Goal: Task Accomplishment & Management: Complete application form

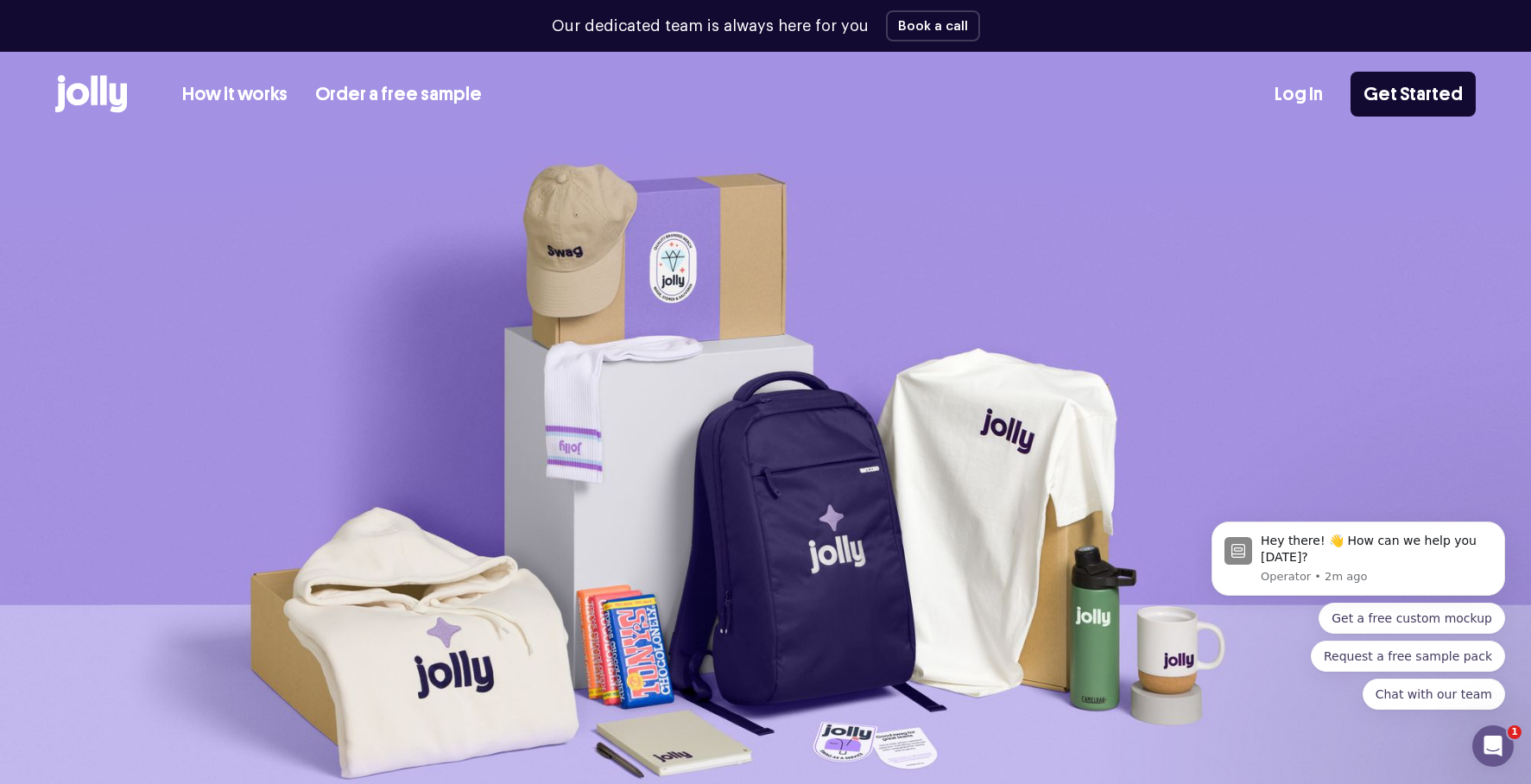
click at [1311, 99] on link "Log In" at bounding box center [1299, 94] width 48 height 29
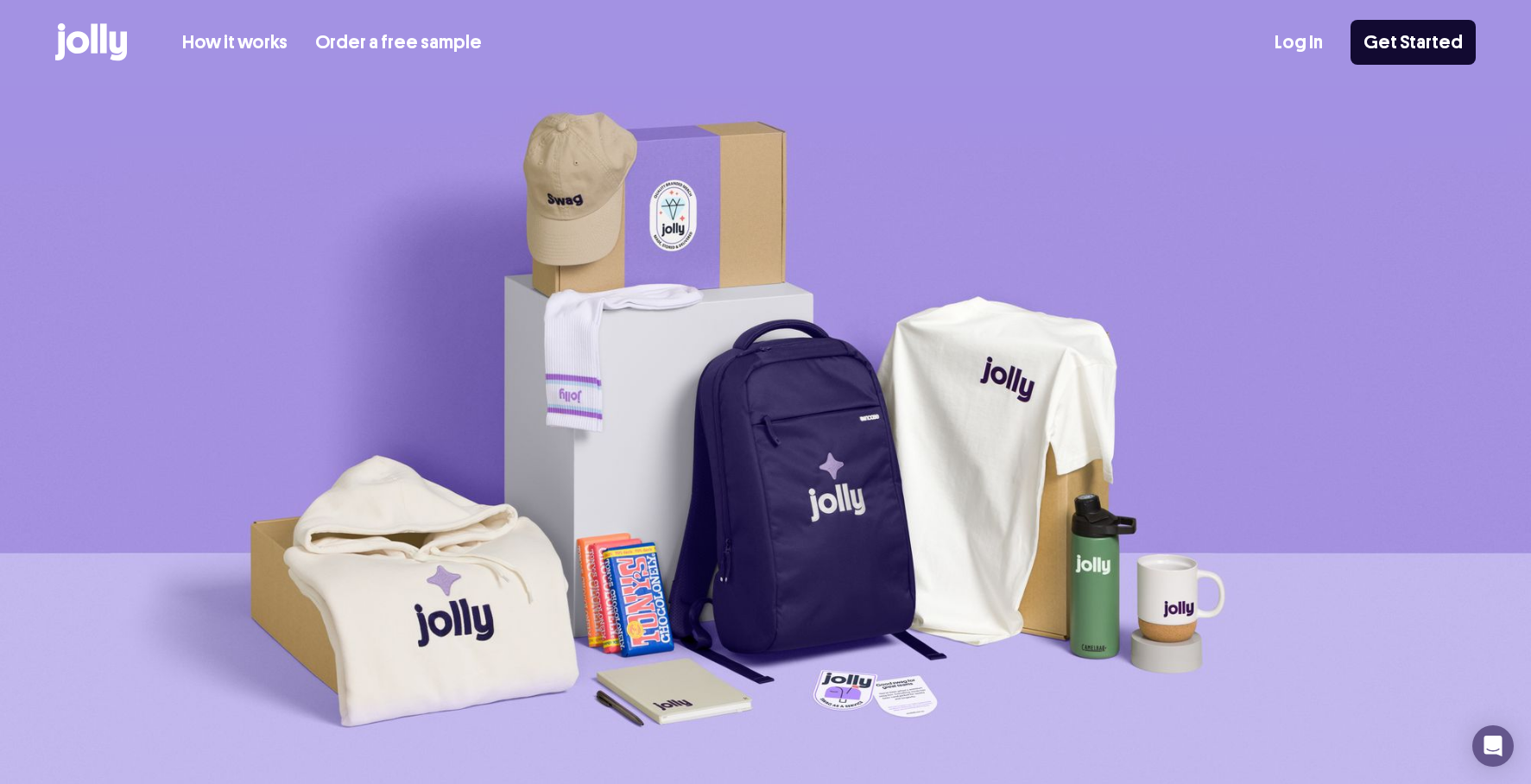
click at [1437, 51] on link "Get Started" at bounding box center [1413, 42] width 125 height 45
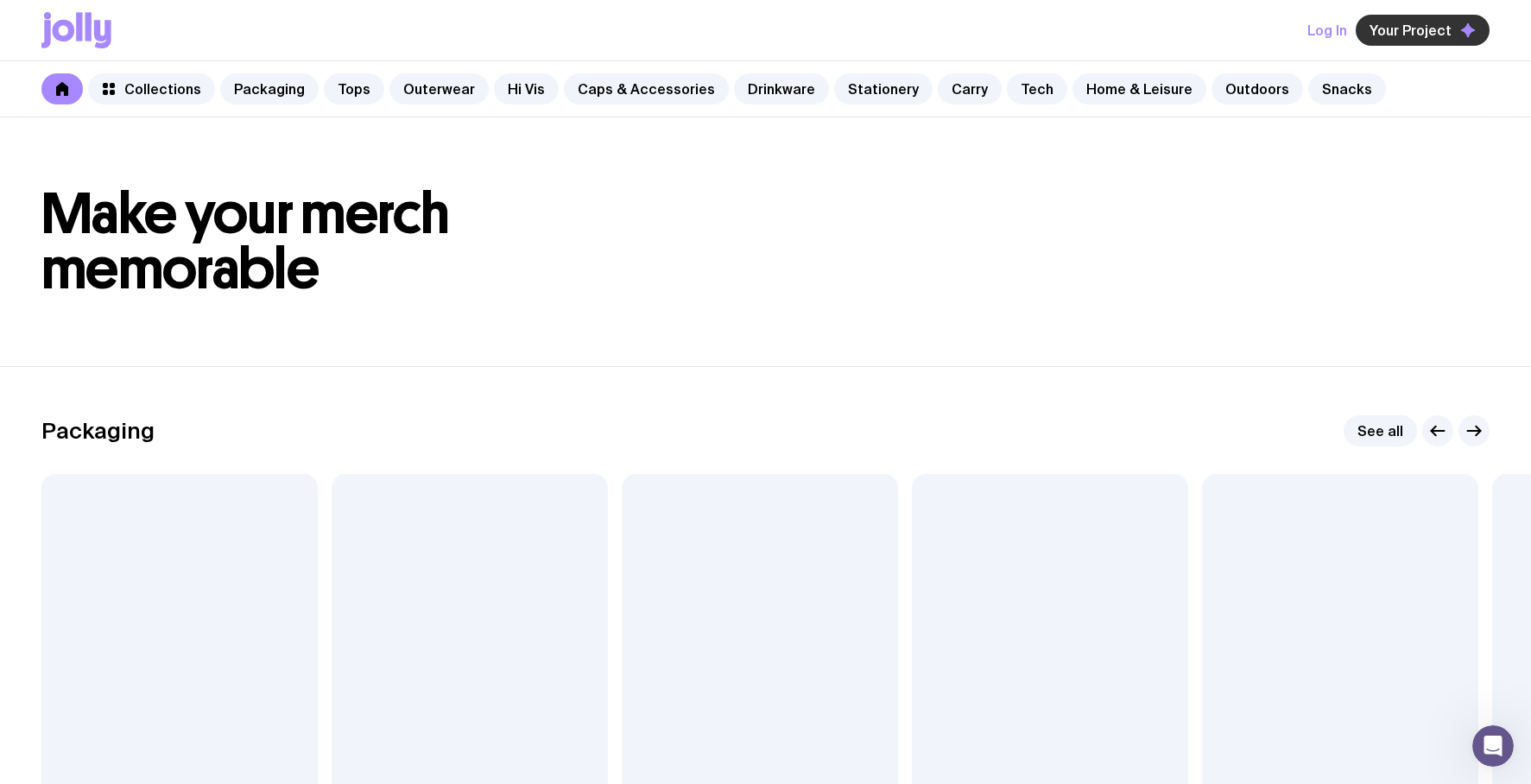
click at [1414, 35] on span "Your Project" at bounding box center [1410, 29] width 82 height 18
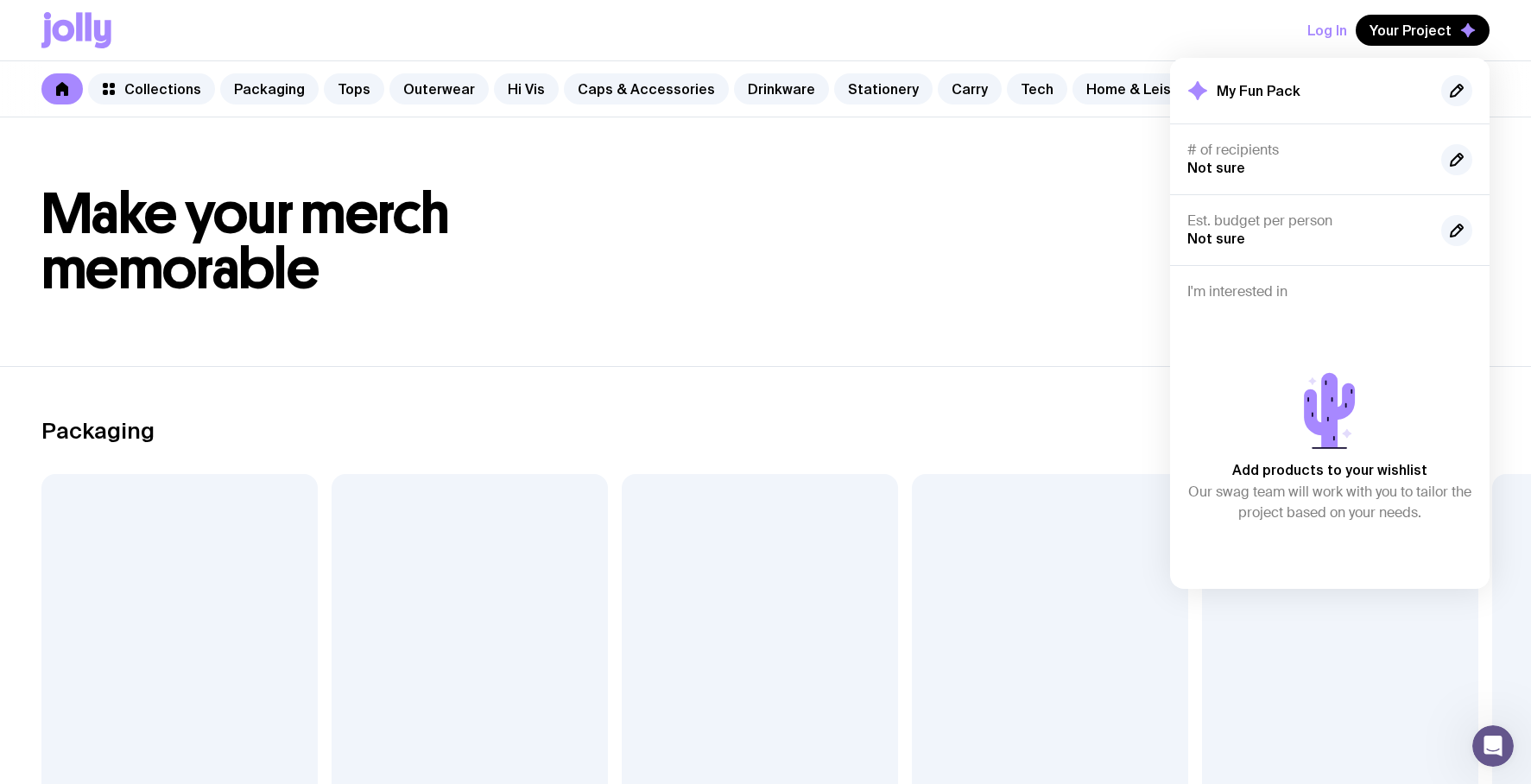
click at [1065, 214] on h1 "Make your merch memorable" at bounding box center [765, 241] width 1448 height 111
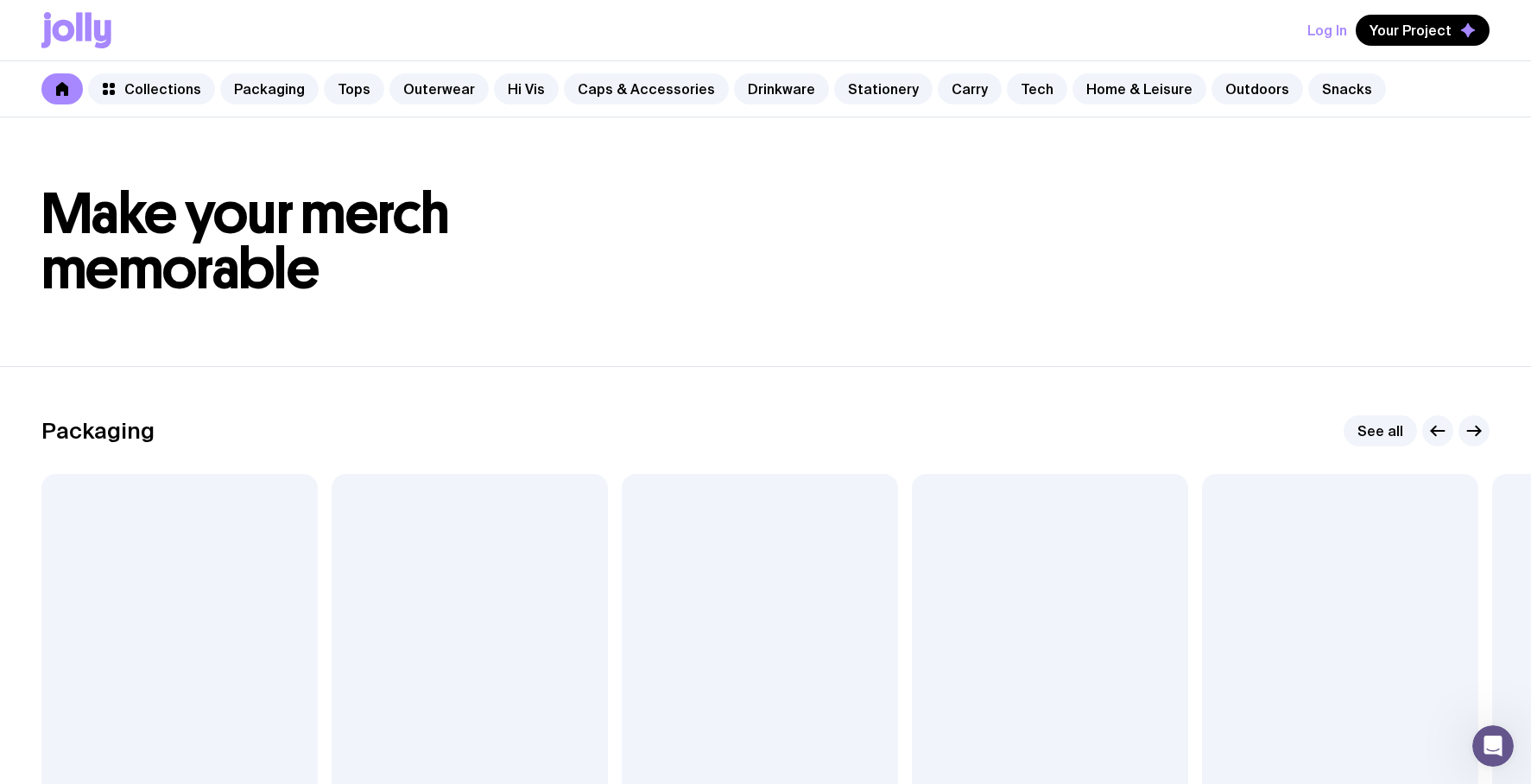
click at [65, 85] on icon at bounding box center [62, 88] width 12 height 14
click at [81, 25] on icon at bounding box center [78, 26] width 6 height 29
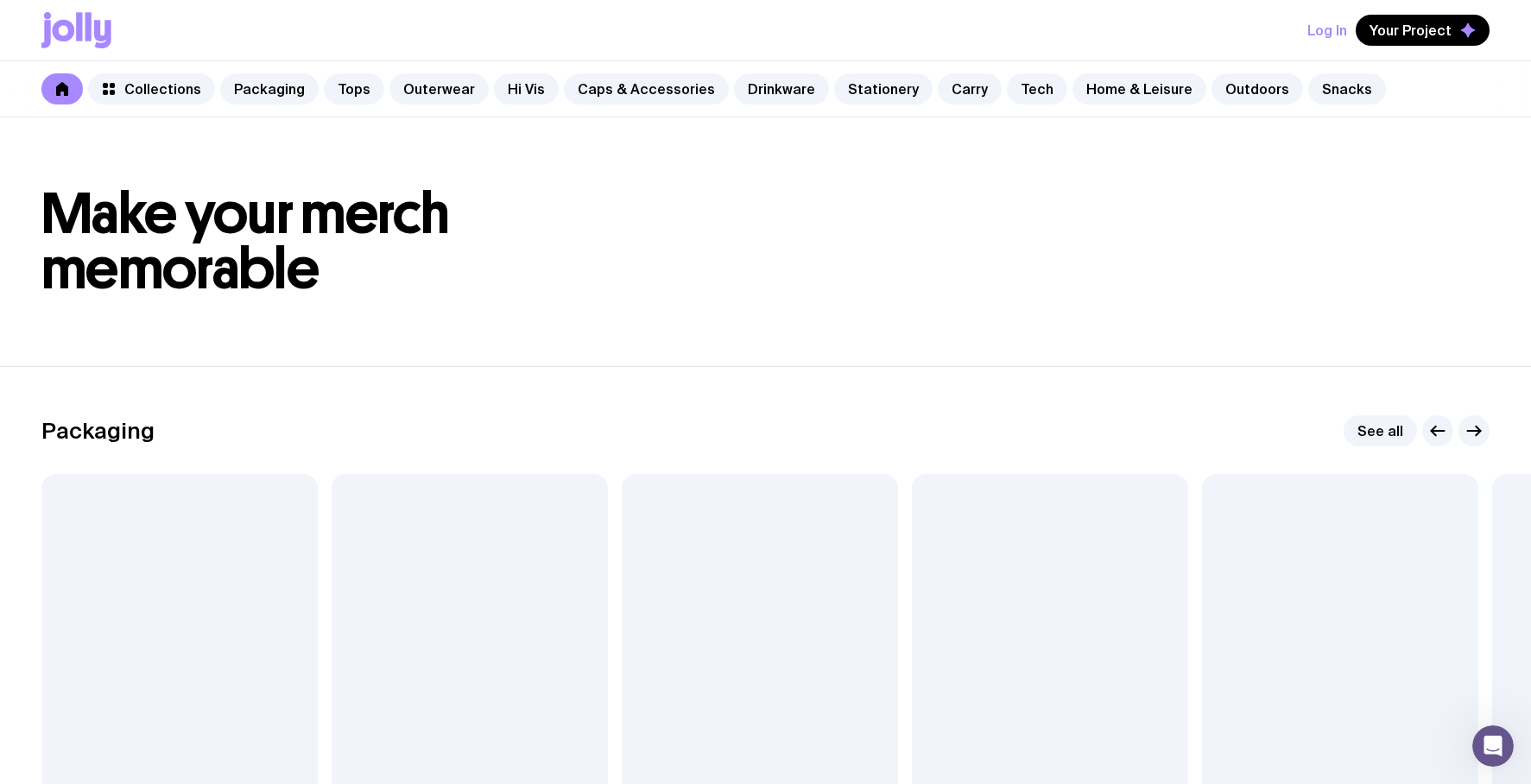
click at [81, 25] on icon at bounding box center [78, 26] width 6 height 29
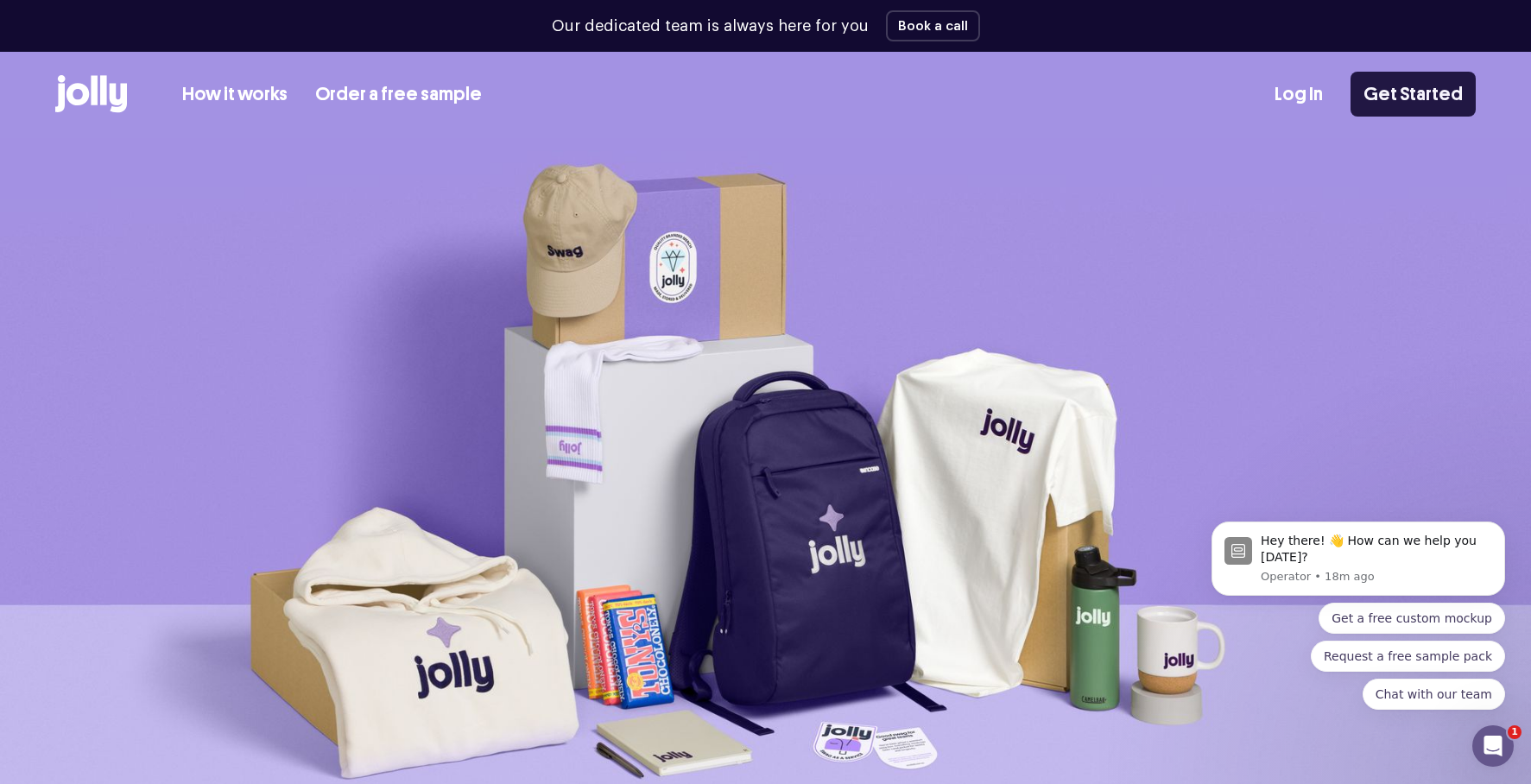
click at [1412, 88] on link "Get Started" at bounding box center [1413, 94] width 125 height 45
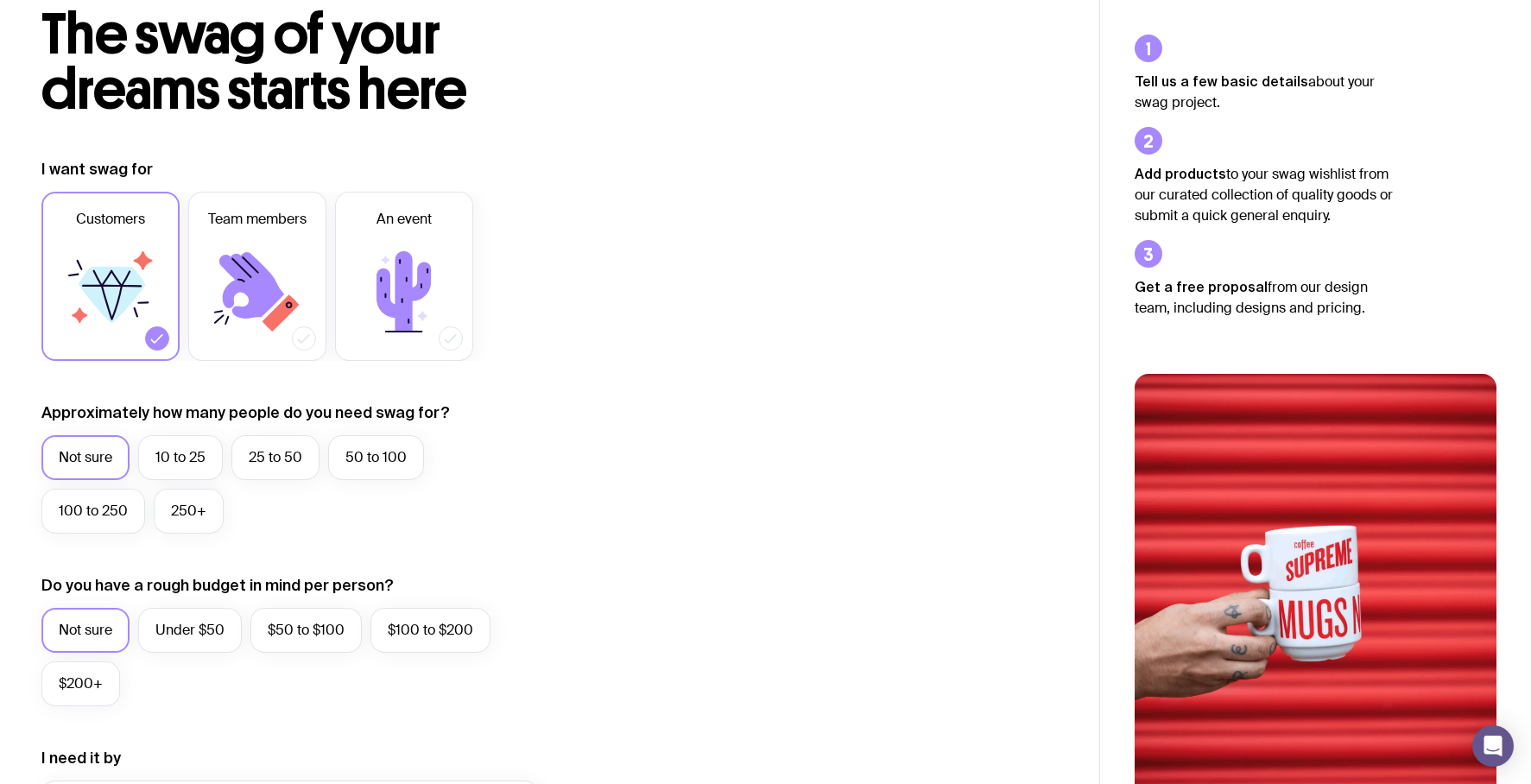
scroll to position [186, 0]
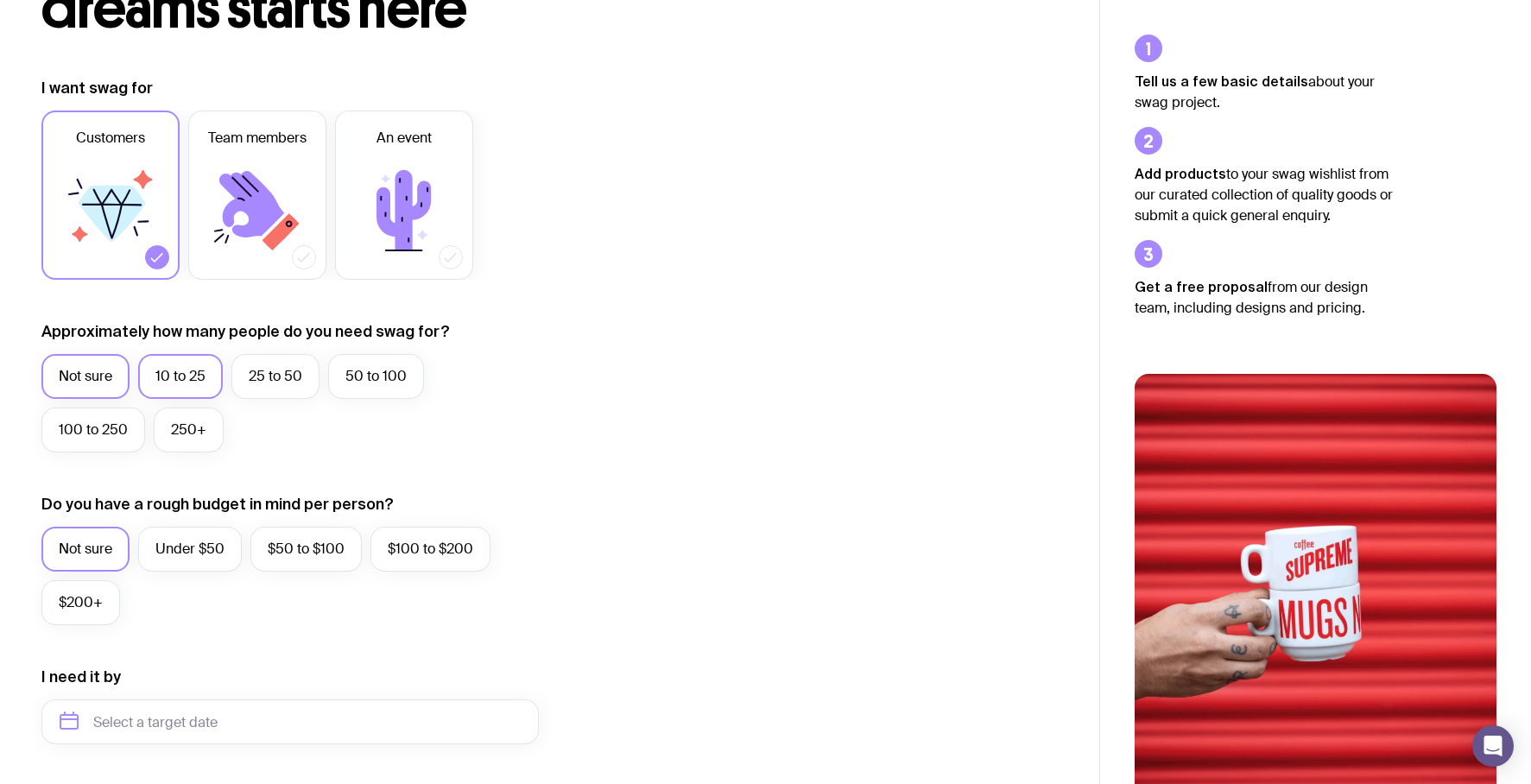
click at [178, 379] on label "10 to 25" at bounding box center [181, 376] width 85 height 45
click at [0, 0] on input "10 to 25" at bounding box center [0, 0] width 0 height 0
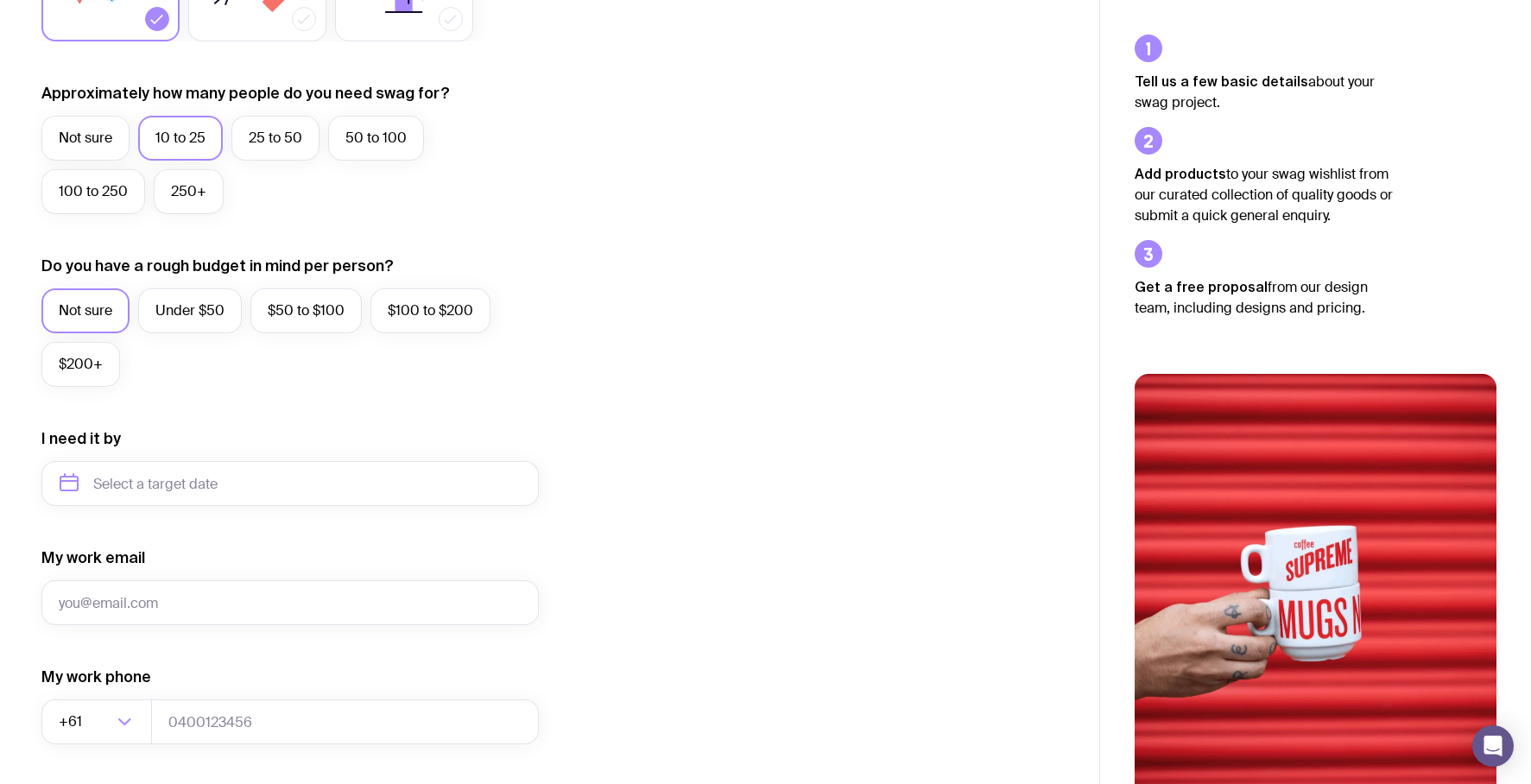
scroll to position [494, 0]
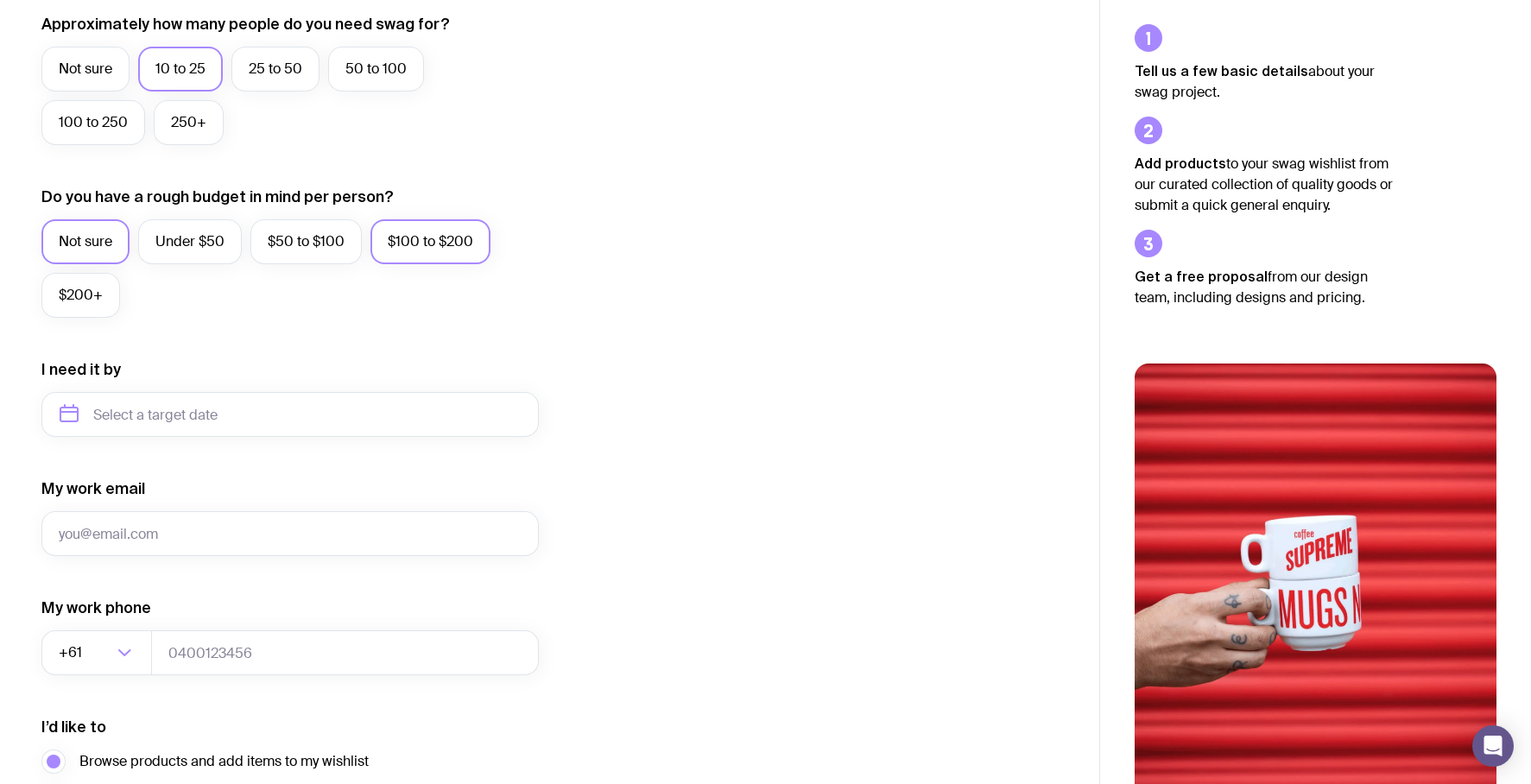
click at [425, 239] on label "$100 to $200" at bounding box center [430, 241] width 120 height 45
click at [0, 0] on input "$100 to $200" at bounding box center [0, 0] width 0 height 0
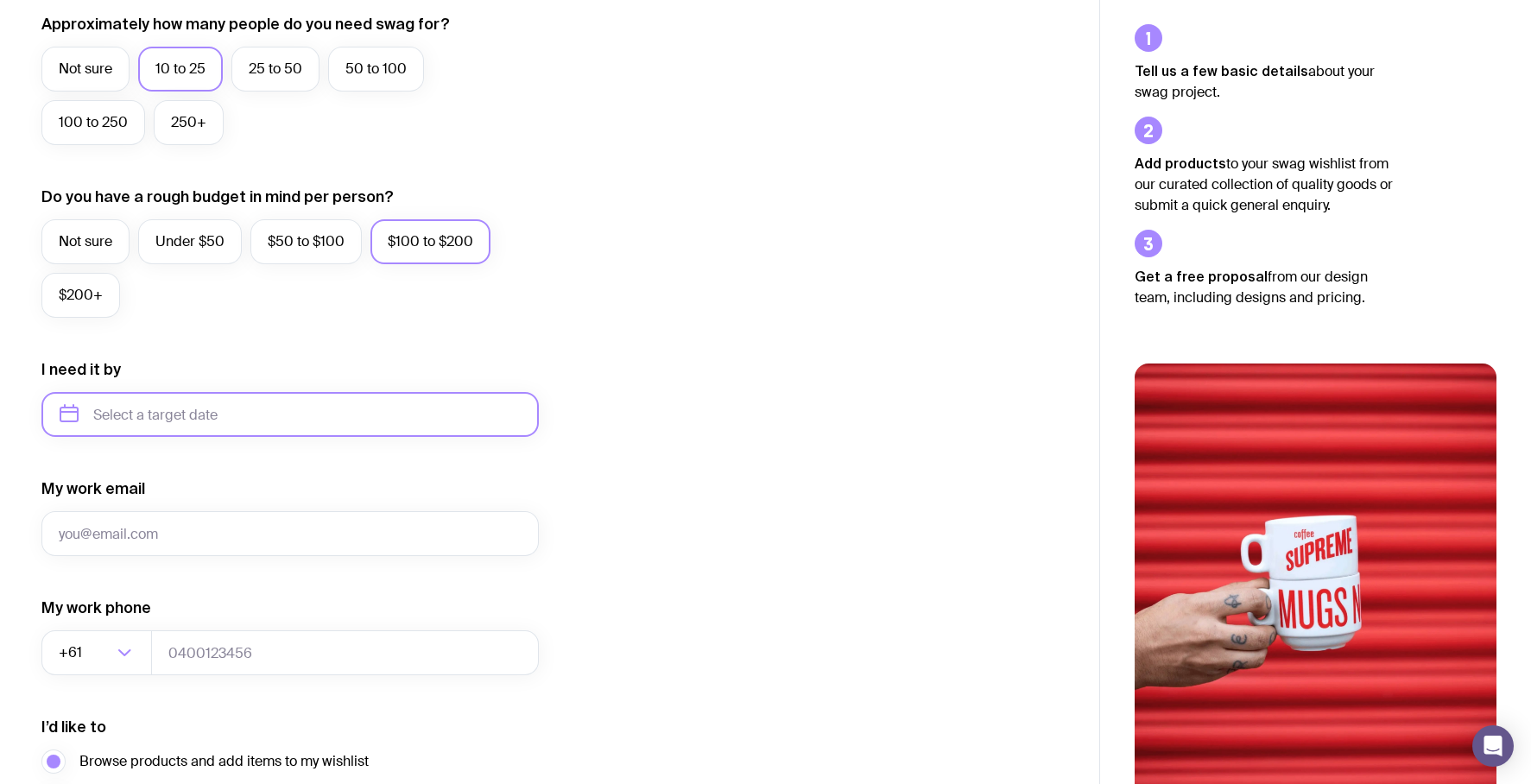
click at [276, 420] on input "text" at bounding box center [290, 414] width 498 height 45
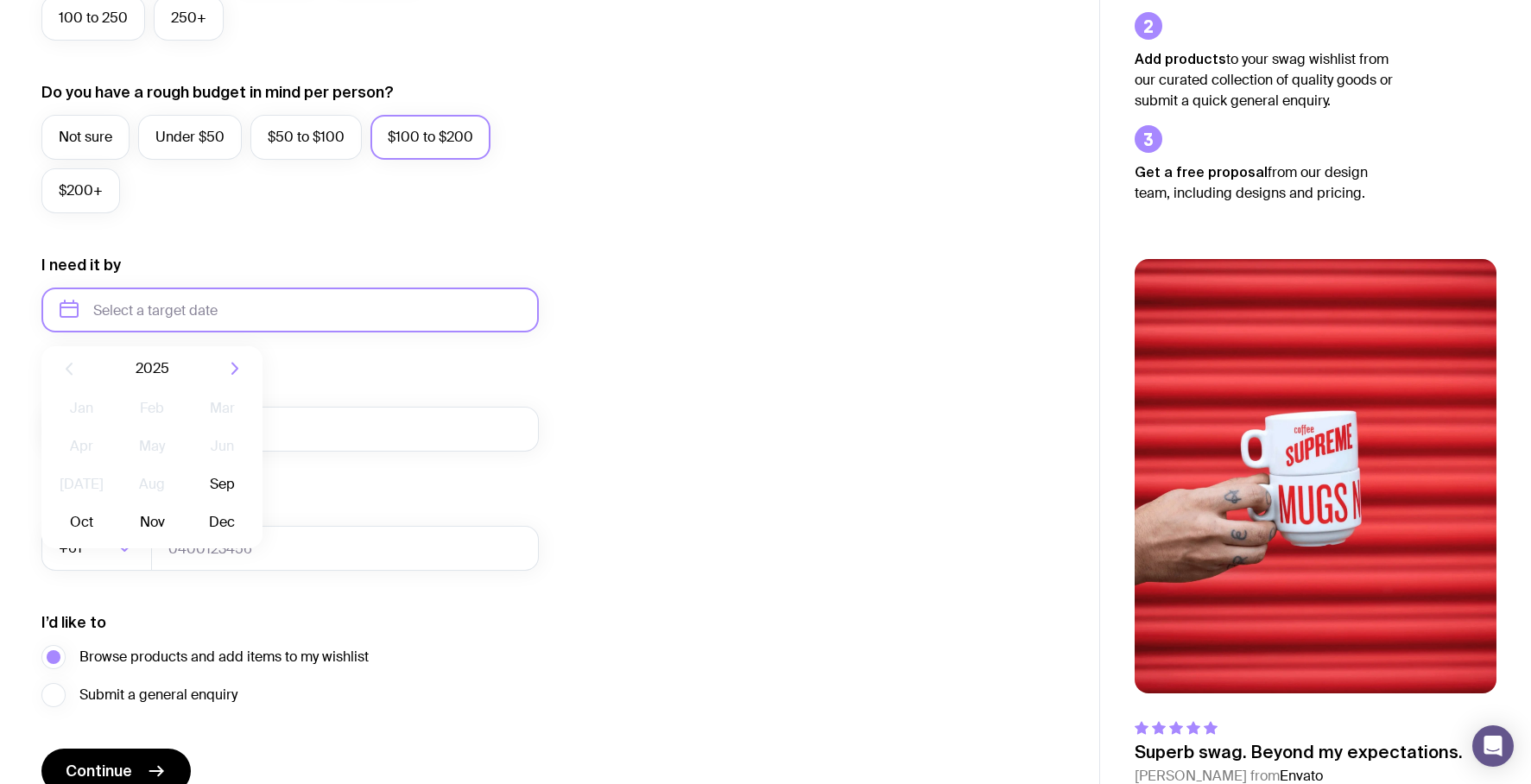
scroll to position [605, 0]
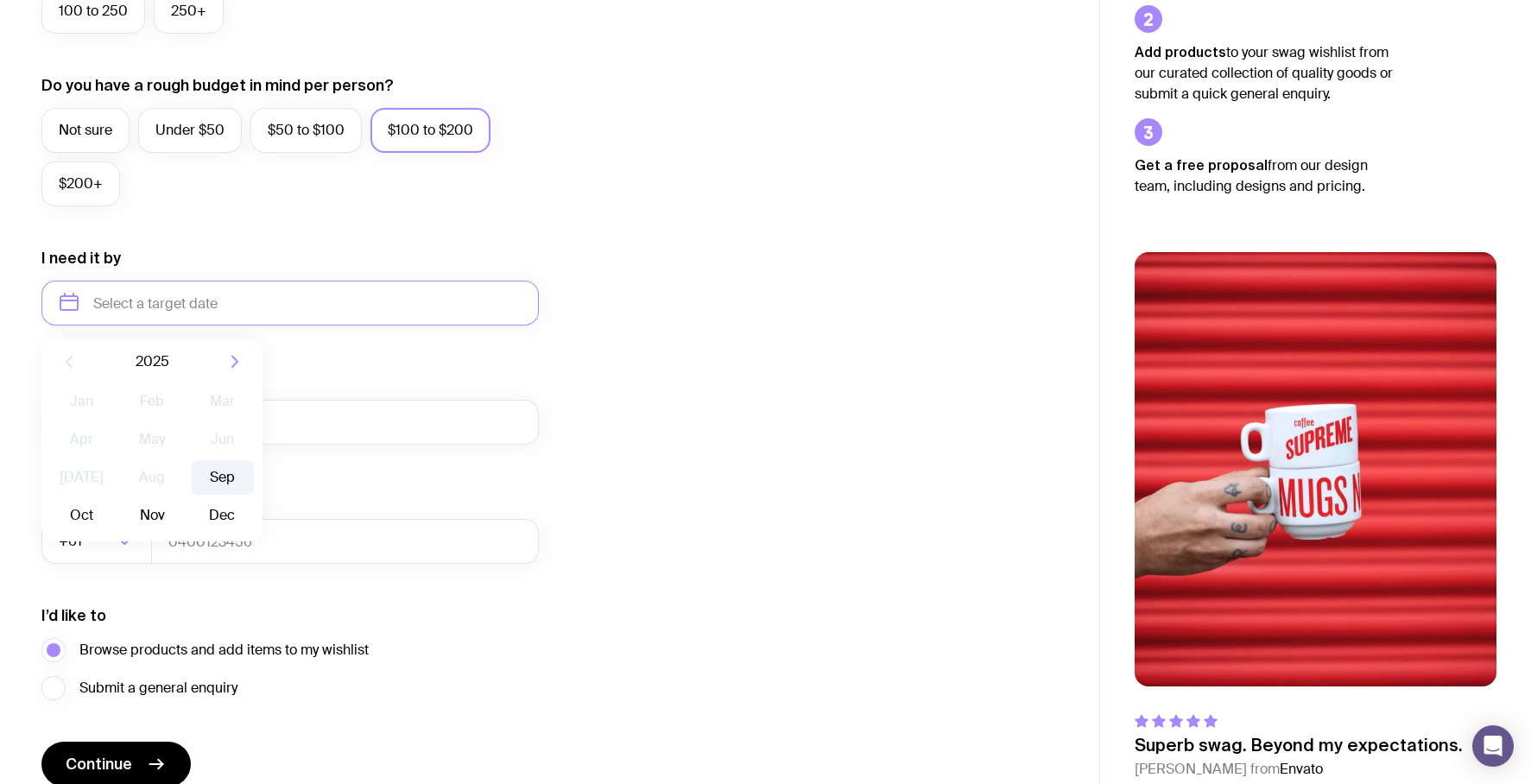
click at [113, 498] on button "Sep" at bounding box center [81, 515] width 63 height 34
type input "September 2025"
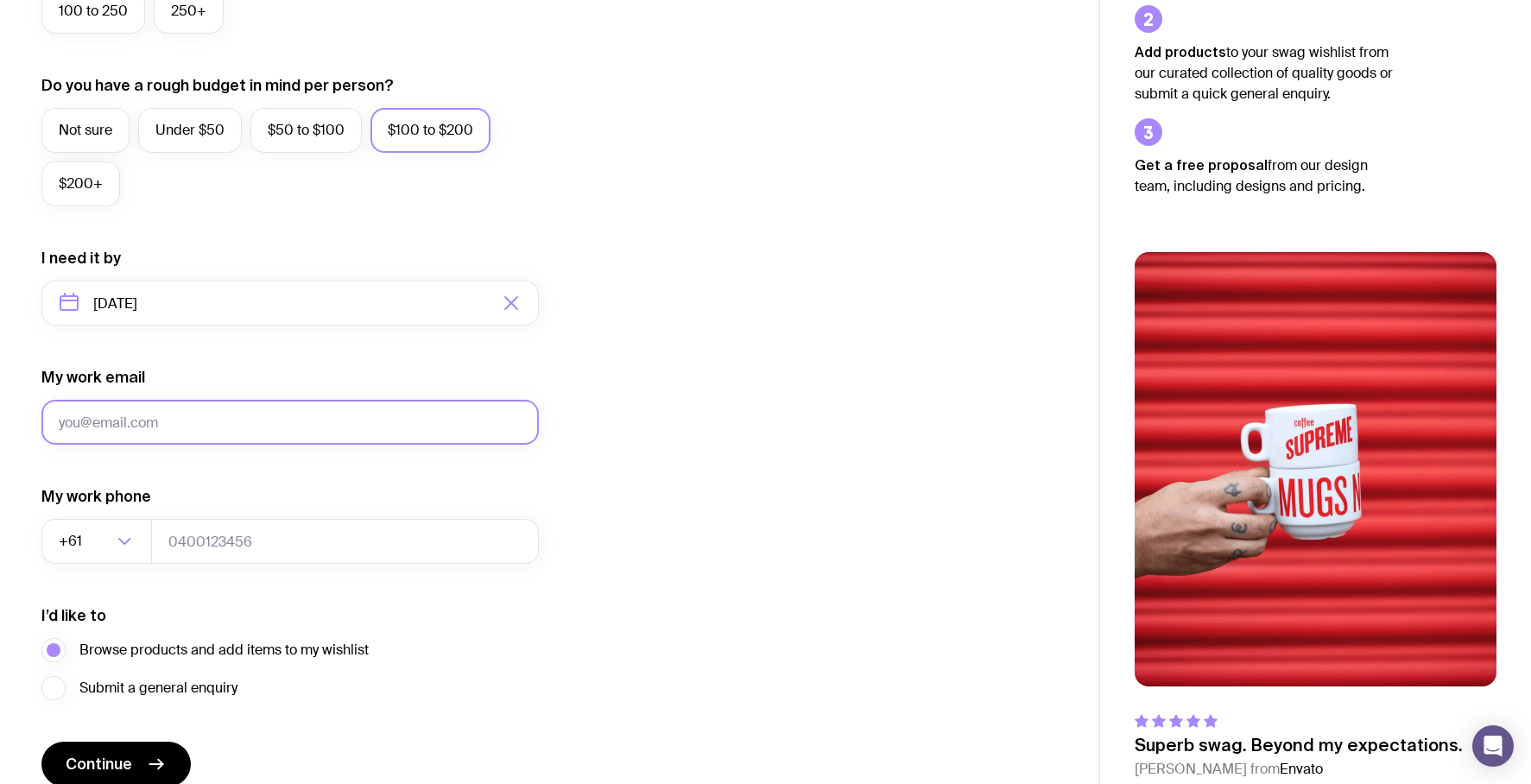
click at [232, 420] on input "My work email" at bounding box center [290, 422] width 498 height 45
type input "vadim.merzlikin@uinno.io"
click at [667, 400] on div "I want swag for Customers Team members An event Approximately how many people d…" at bounding box center [549, 223] width 1017 height 1128
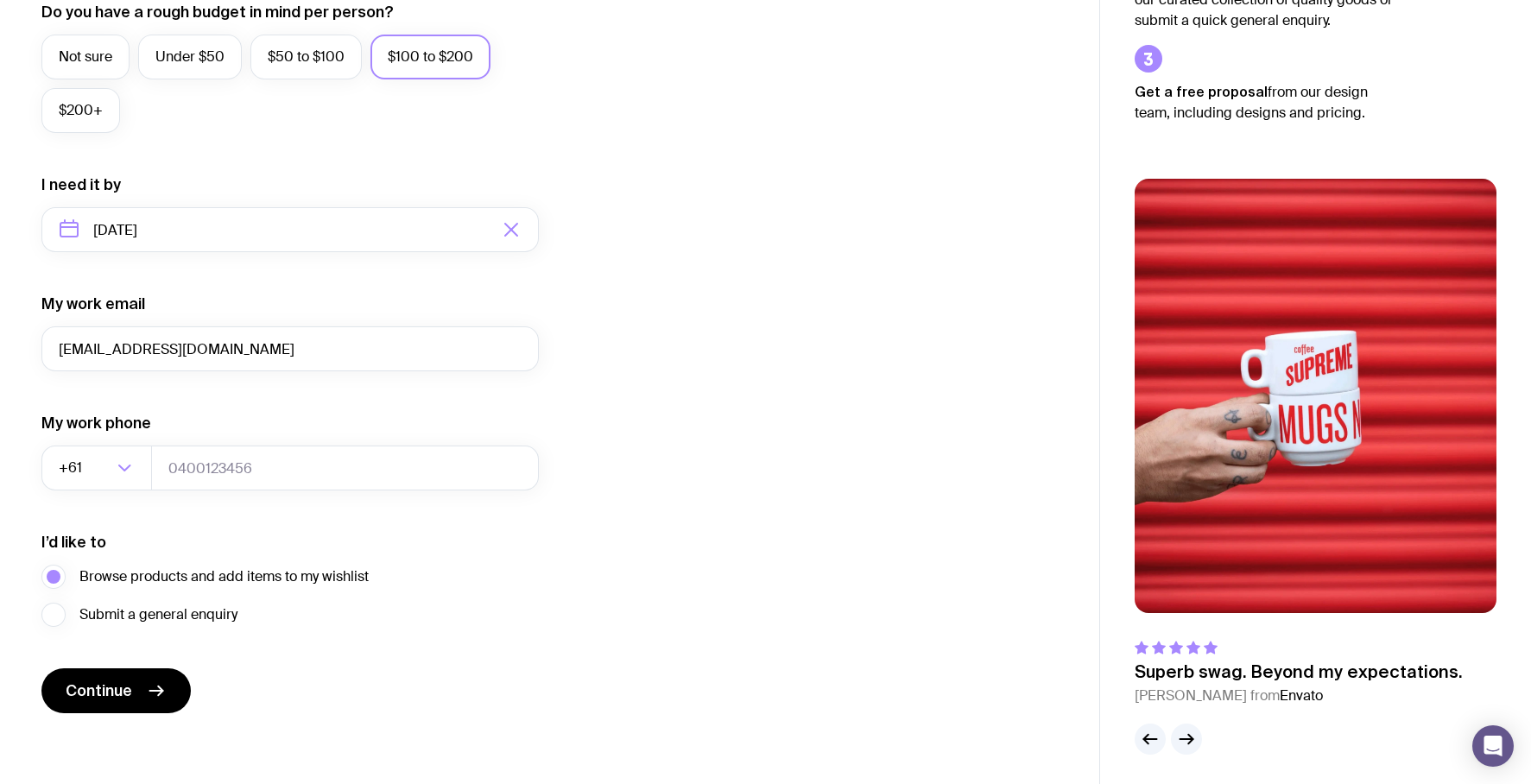
scroll to position [684, 0]
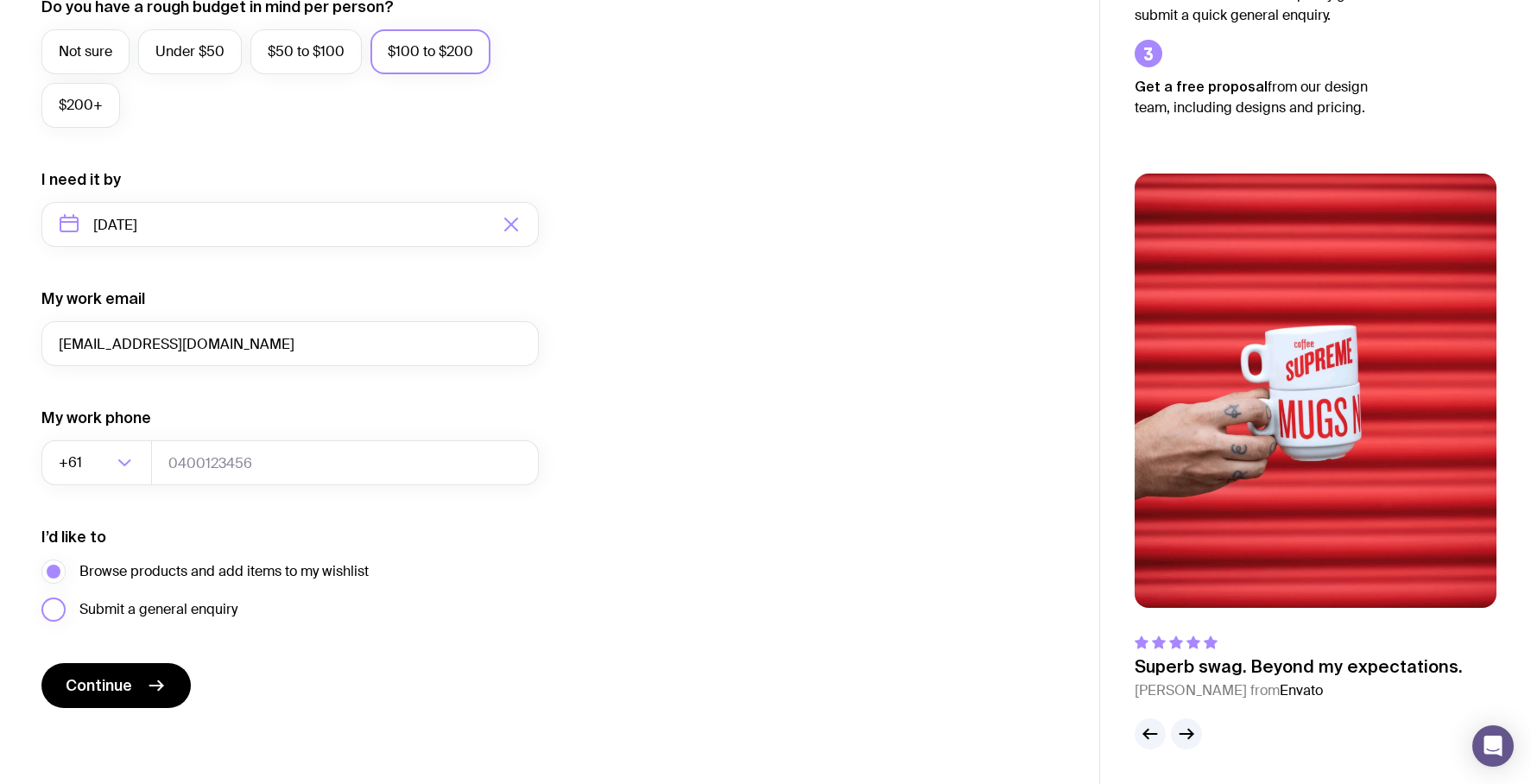
click at [149, 607] on span "Submit a general enquiry" at bounding box center [158, 609] width 158 height 20
click at [0, 0] on input "Submit a general enquiry" at bounding box center [0, 0] width 0 height 0
click at [133, 685] on button "Continue" at bounding box center [116, 685] width 149 height 45
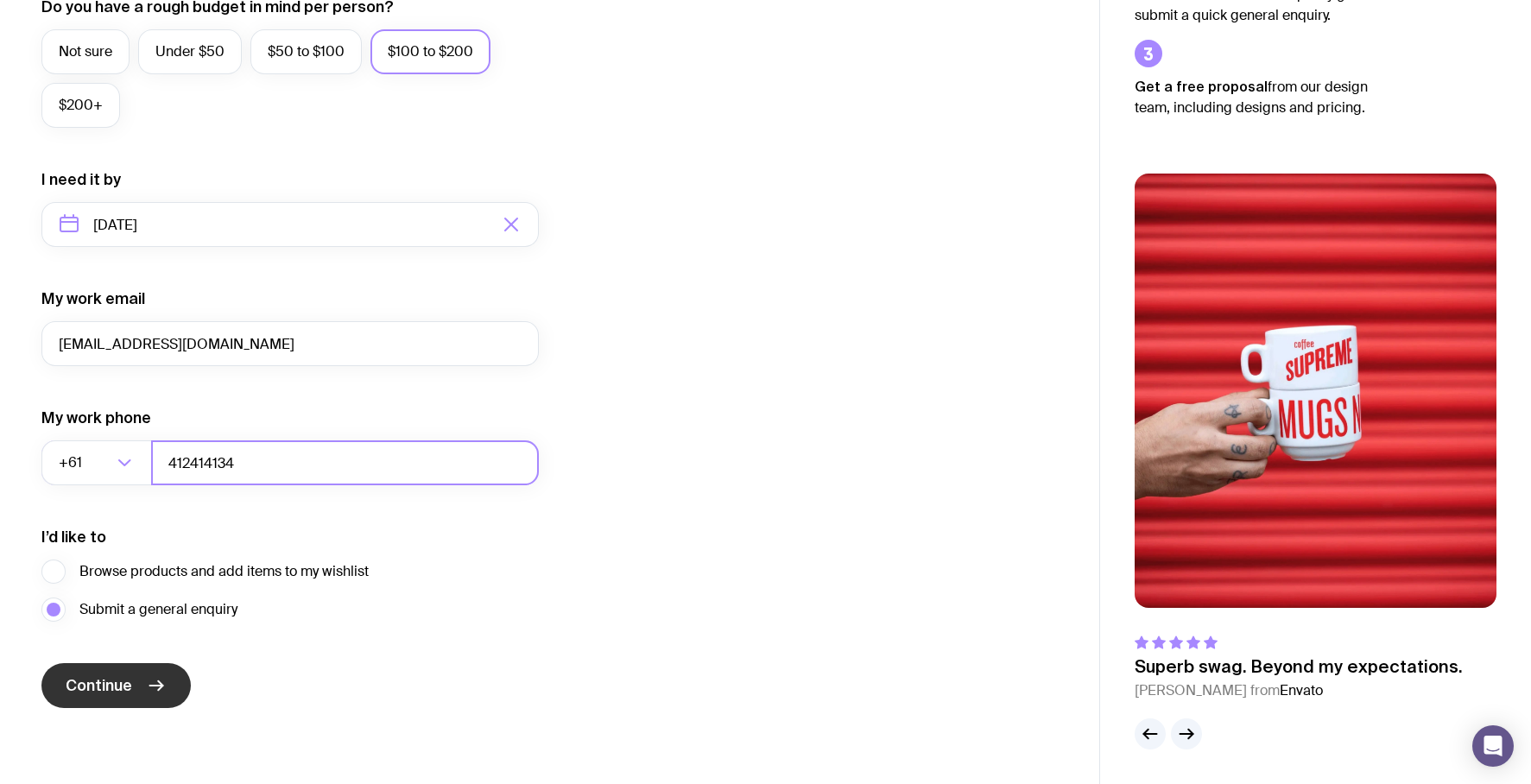
type input "412414134"
click at [116, 675] on span "Continue" at bounding box center [99, 685] width 66 height 20
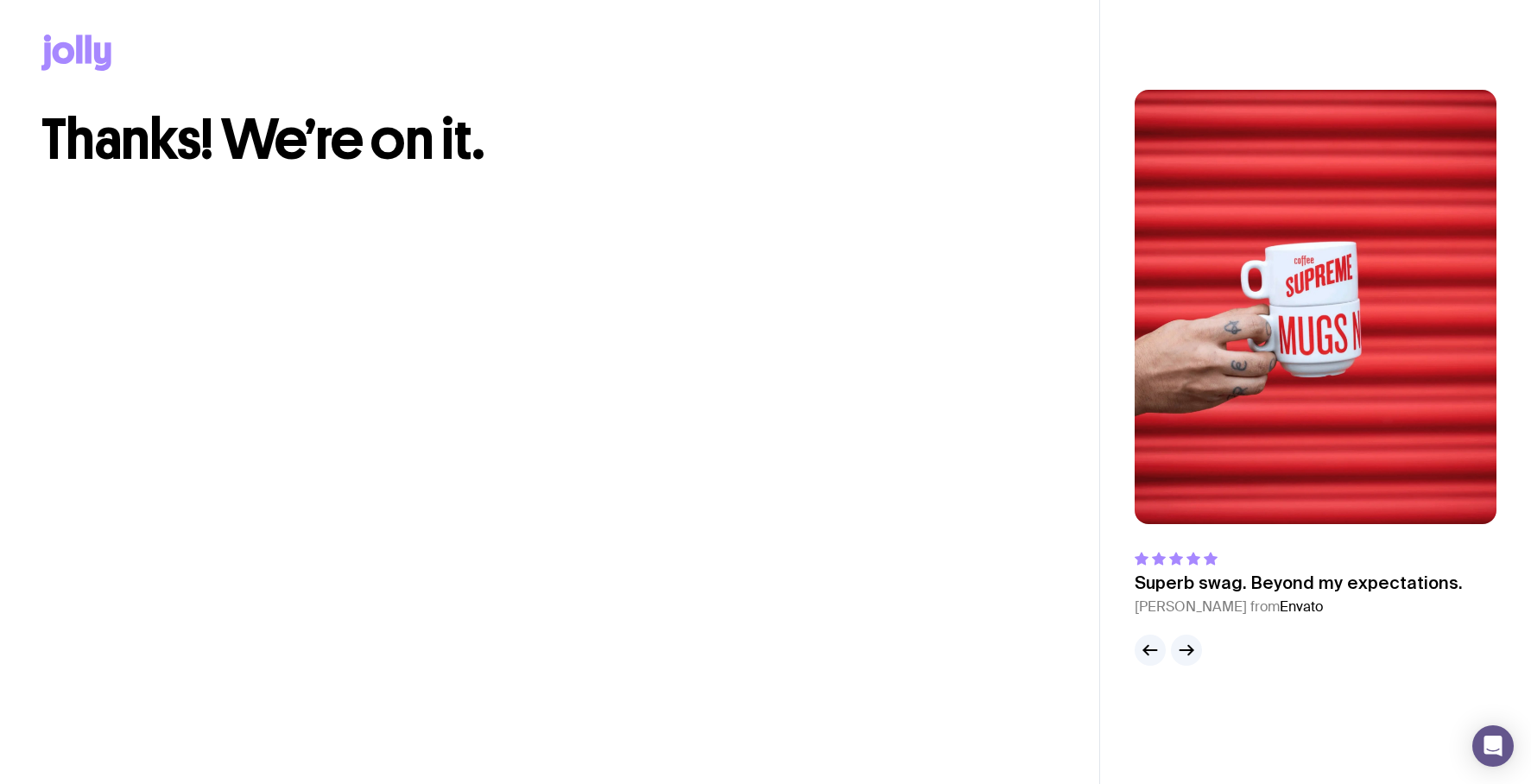
scroll to position [0, 0]
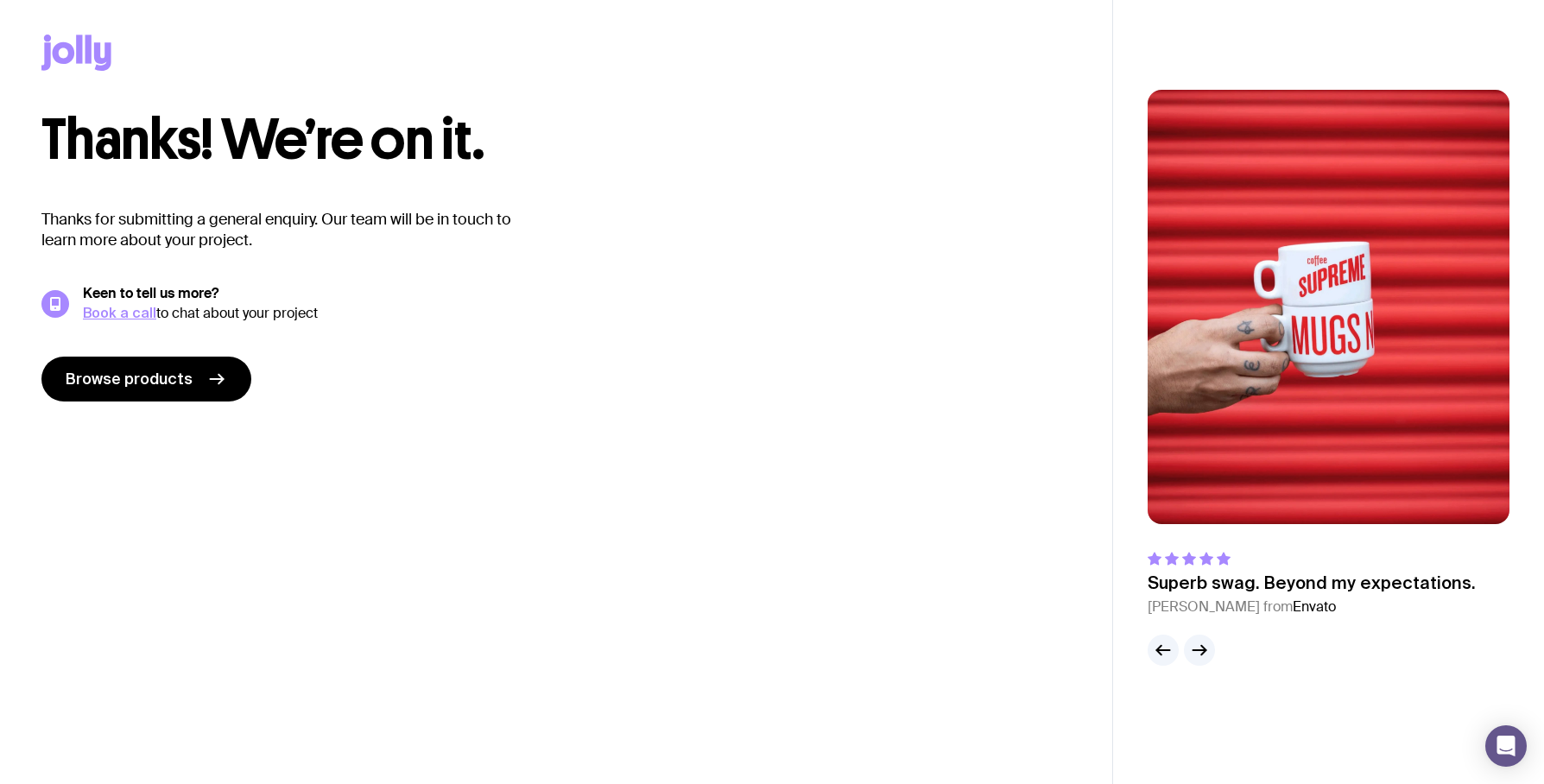
drag, startPoint x: 137, startPoint y: 221, endPoint x: 492, endPoint y: 213, distance: 355.1
click at [492, 213] on p "Thanks for submitting a general enquiry. Our team will be in touch to learn mor…" at bounding box center [290, 229] width 498 height 41
click at [423, 212] on p "Thanks for submitting a general enquiry. Our team will be in touch to learn mor…" at bounding box center [290, 229] width 498 height 41
click at [193, 371] on link "Browse products" at bounding box center [147, 379] width 210 height 45
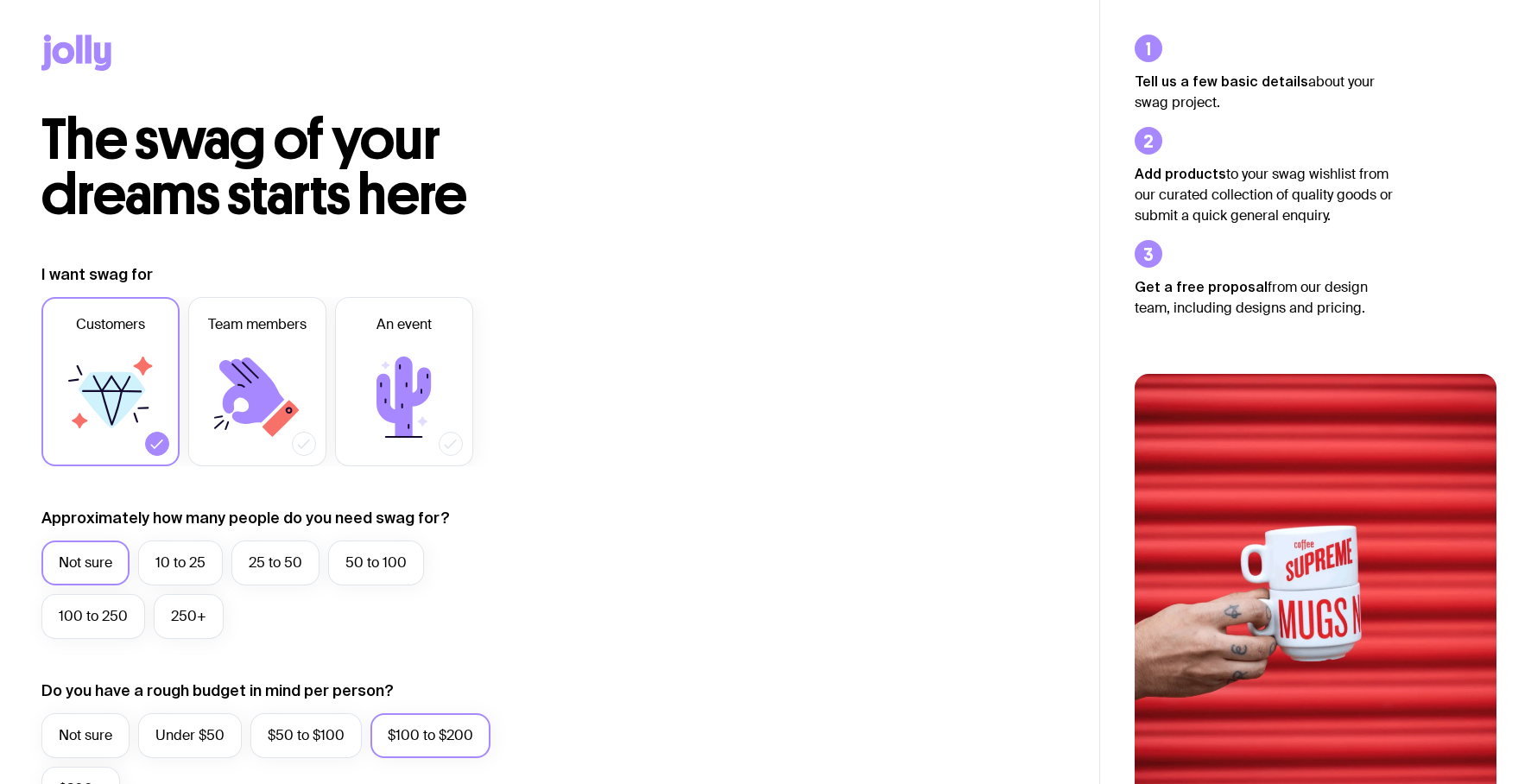
scroll to position [593, 0]
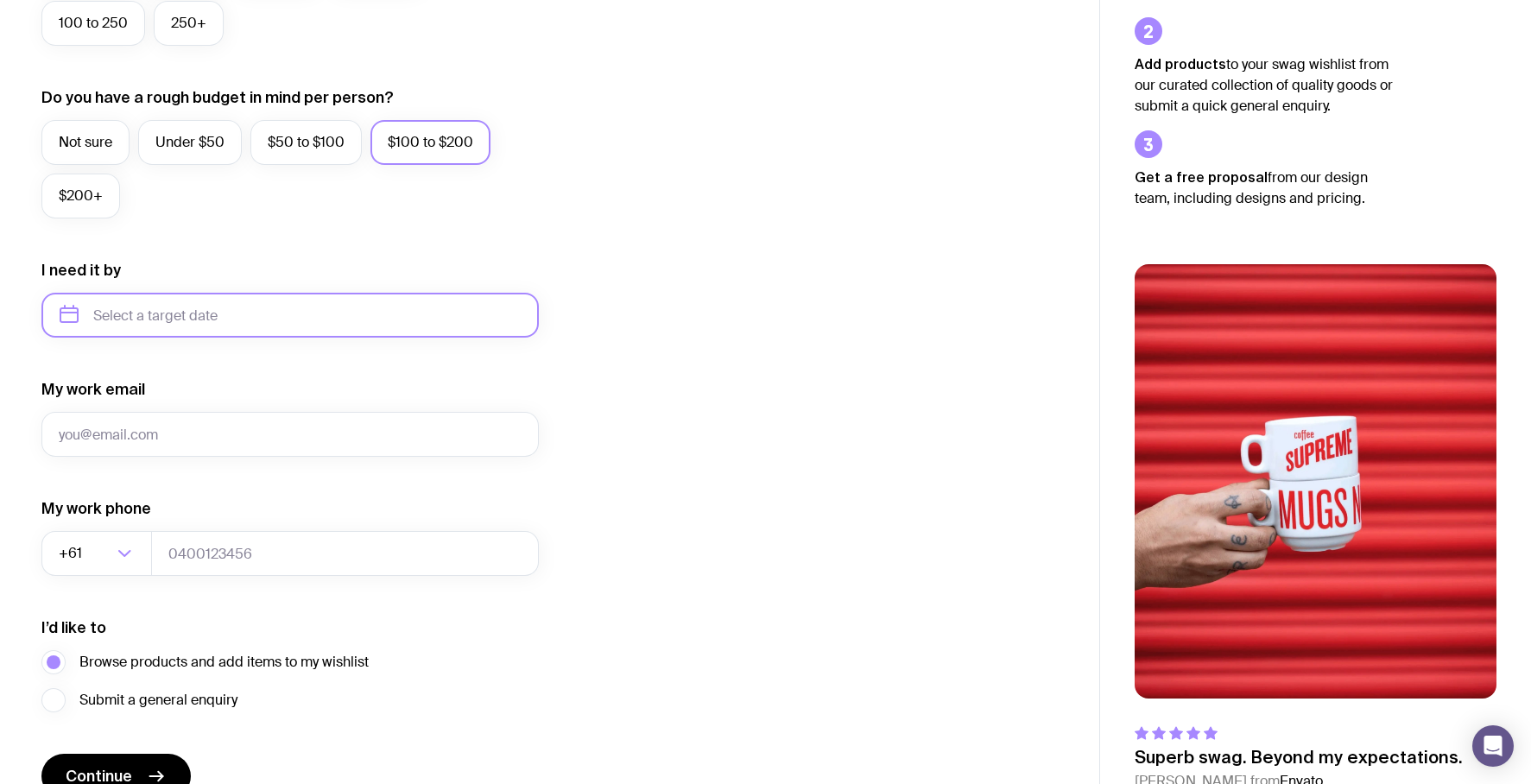
click at [368, 294] on input "text" at bounding box center [290, 315] width 498 height 45
click at [113, 510] on button "Sep" at bounding box center [81, 527] width 63 height 34
type input "September 2025"
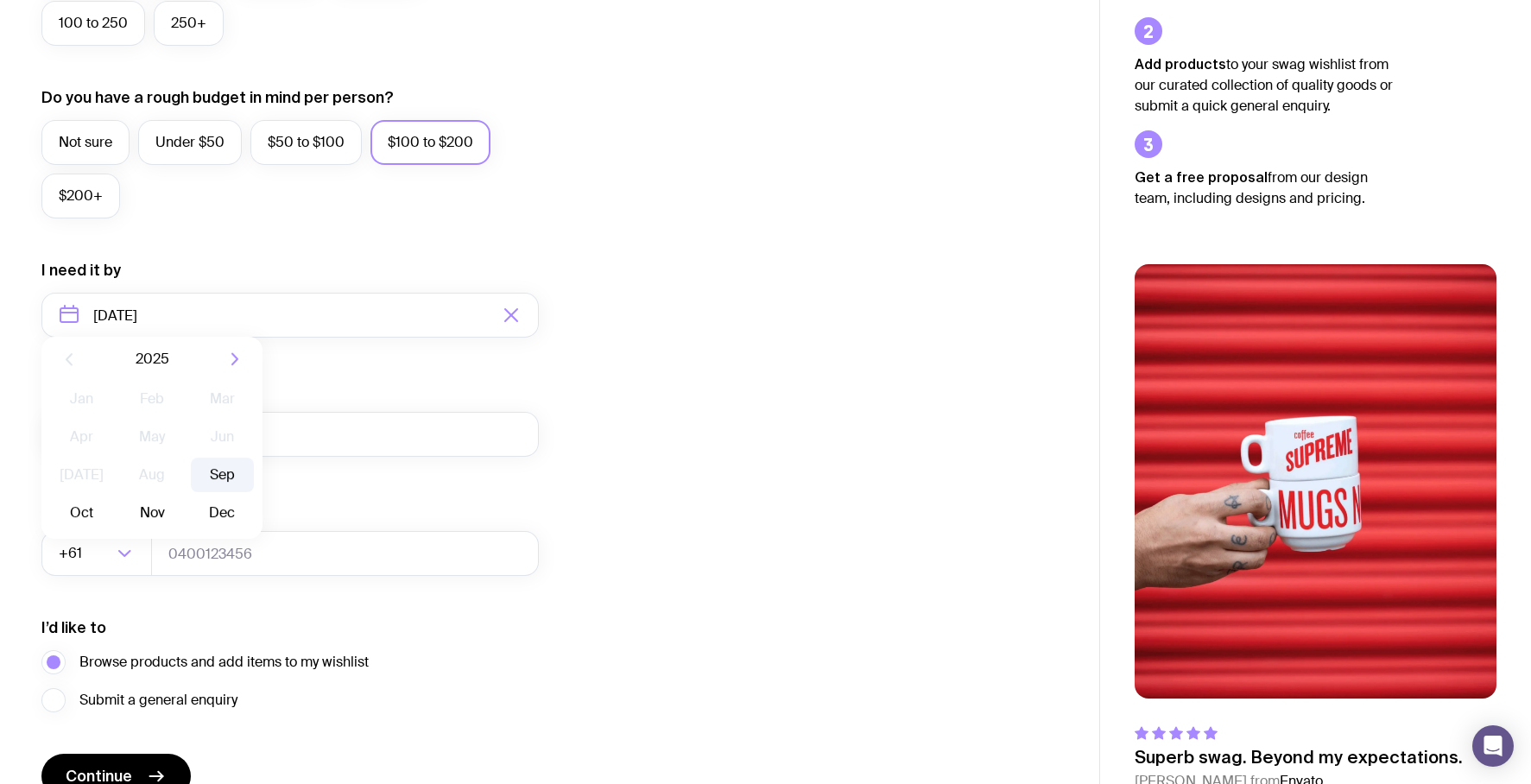
scroll to position [0, 0]
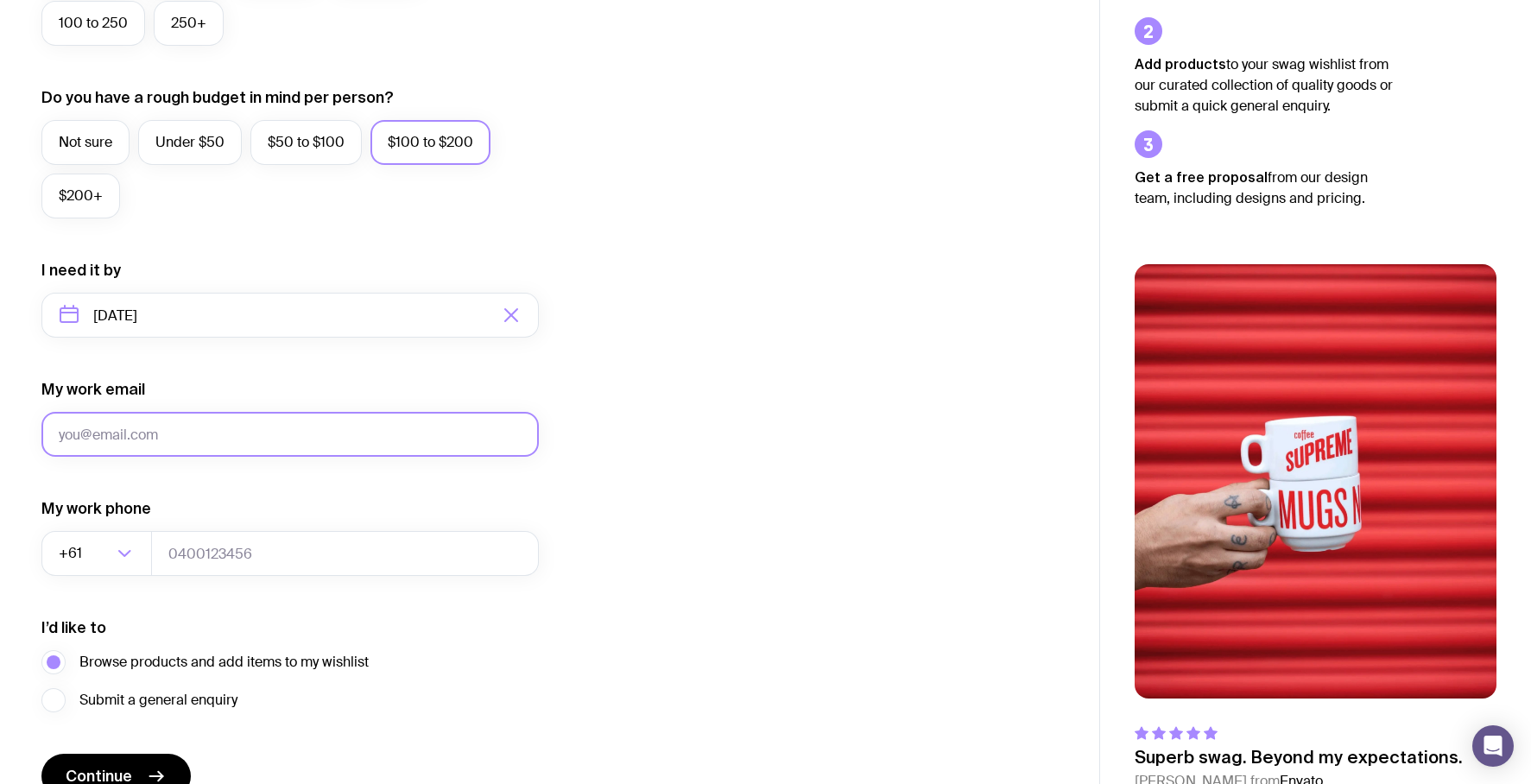
click at [202, 447] on input "My work email" at bounding box center [290, 434] width 498 height 45
type input "vadim.merzlikin@uinno.io"
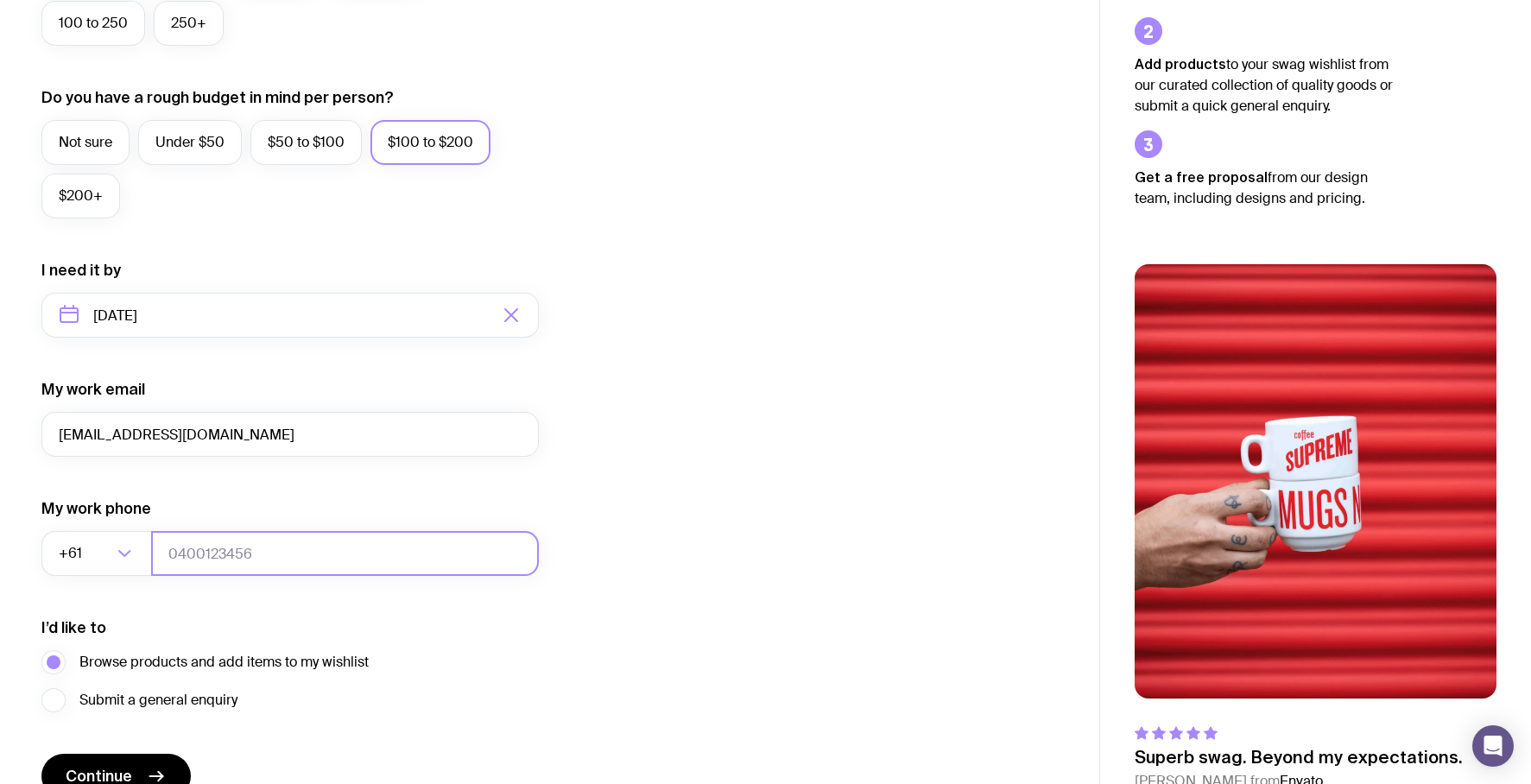
click at [218, 541] on input "tel" at bounding box center [345, 553] width 388 height 45
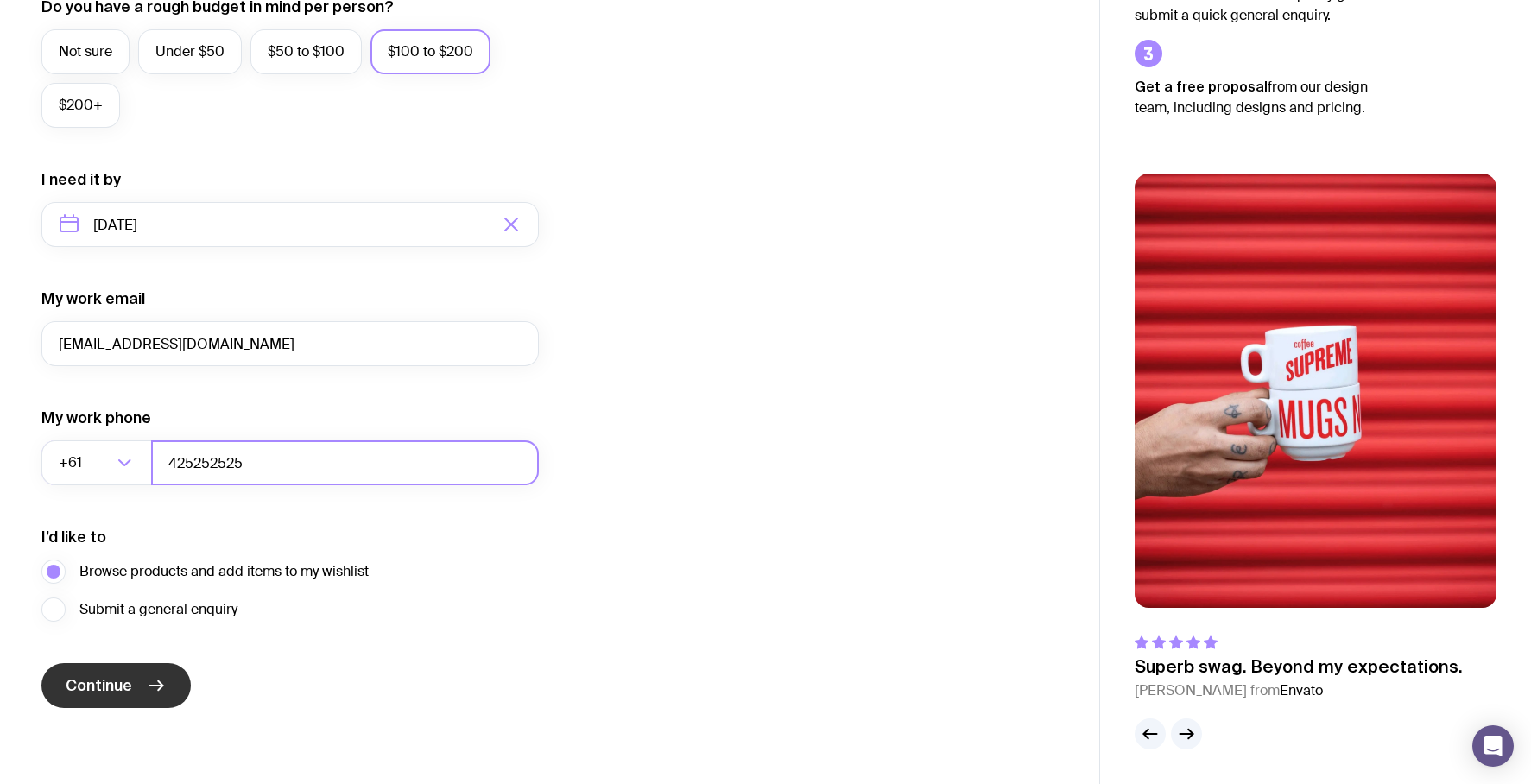
type input "425252525"
click at [139, 689] on button "Continue" at bounding box center [116, 685] width 149 height 45
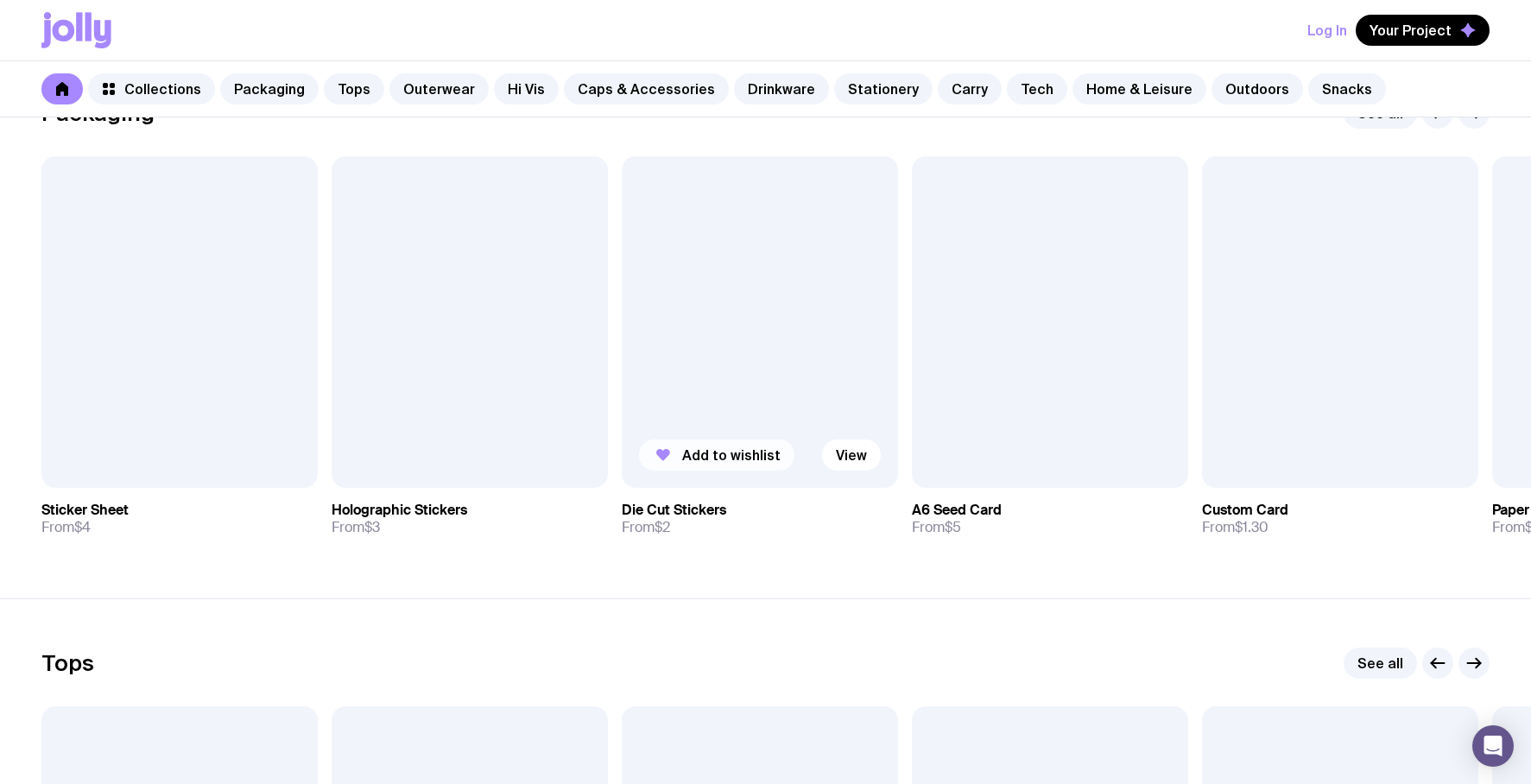
scroll to position [896, 0]
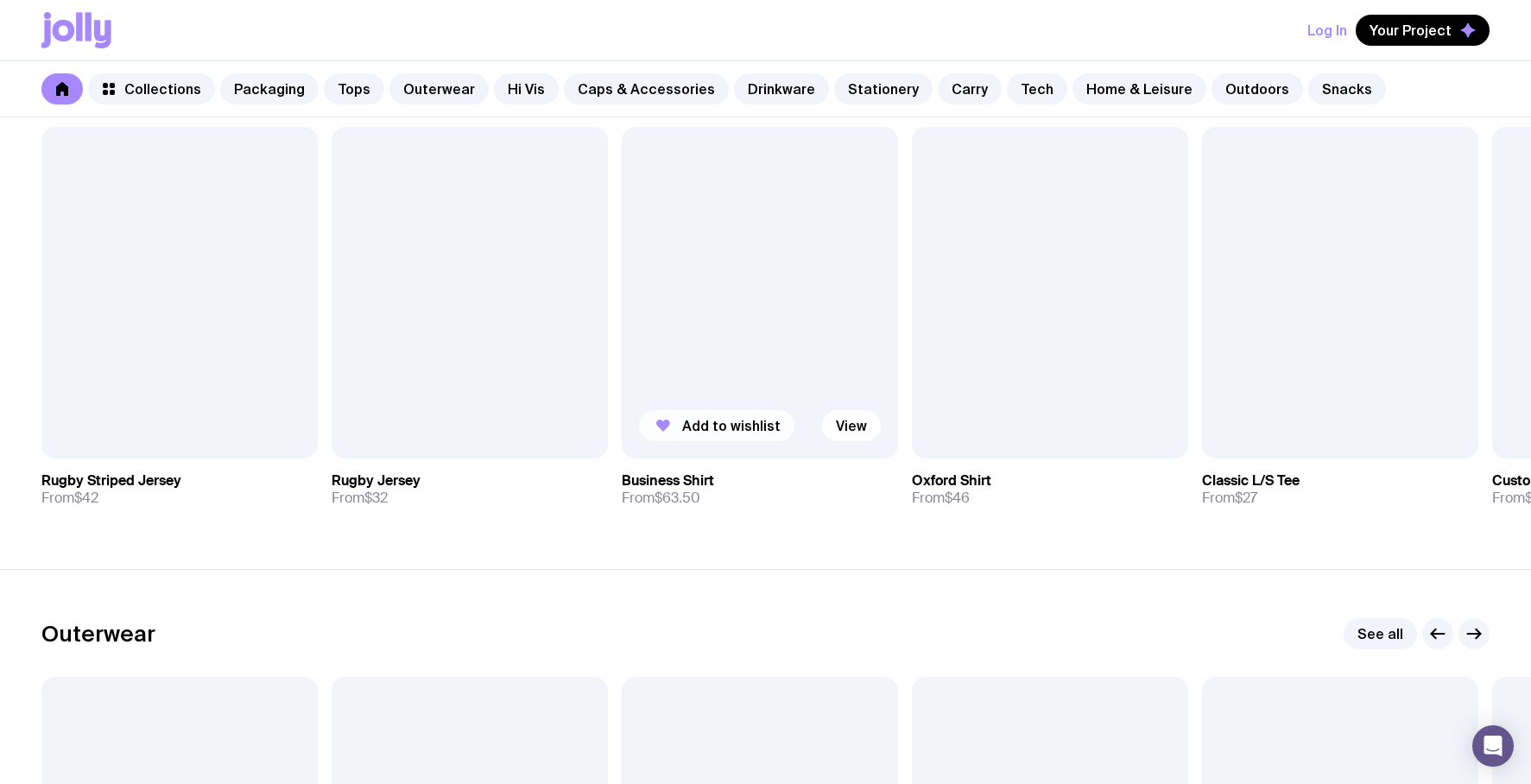
click at [718, 435] on button "Add to wishlist" at bounding box center [716, 426] width 156 height 31
click at [1012, 337] on div at bounding box center [1050, 293] width 277 height 332
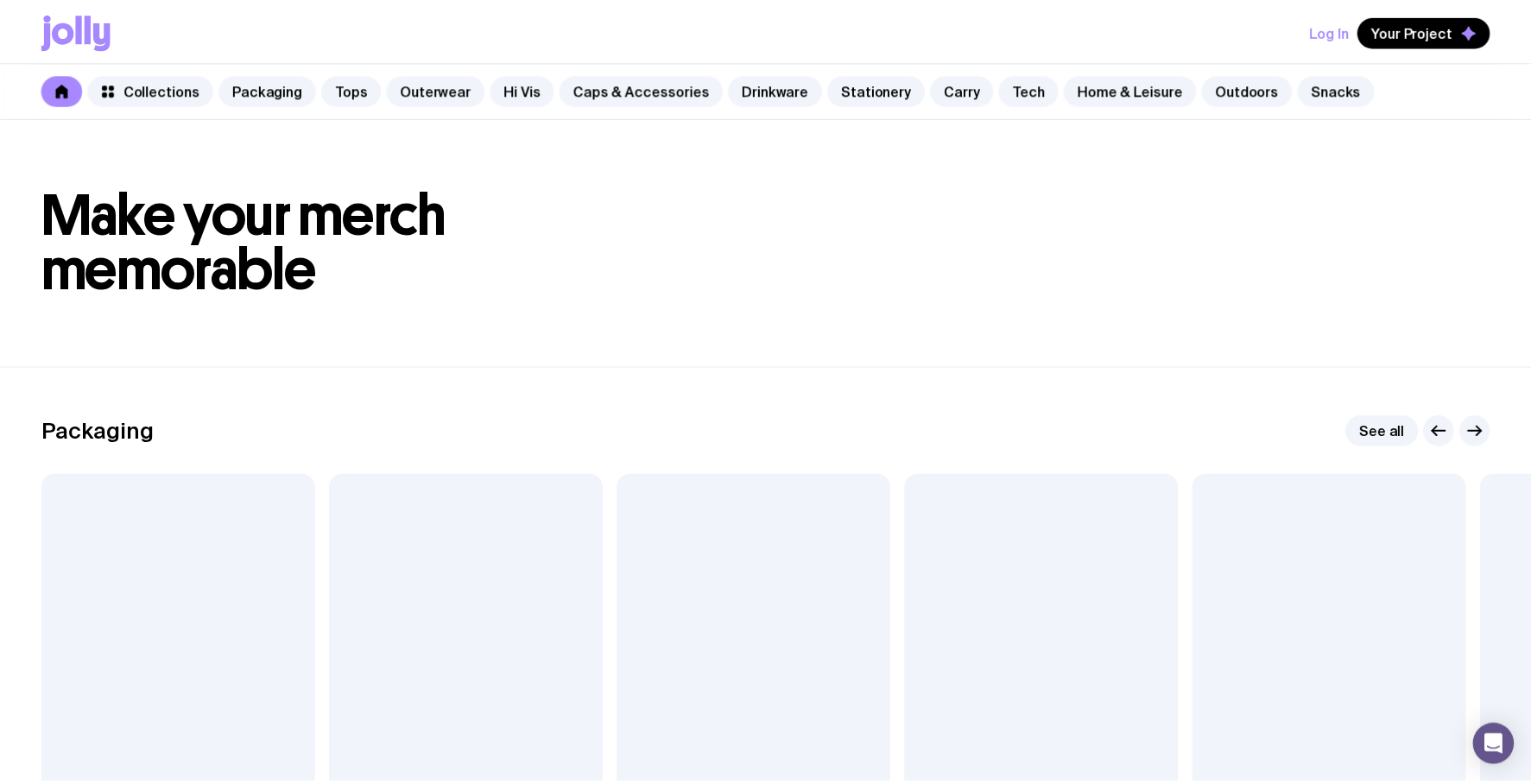
scroll to position [896, 0]
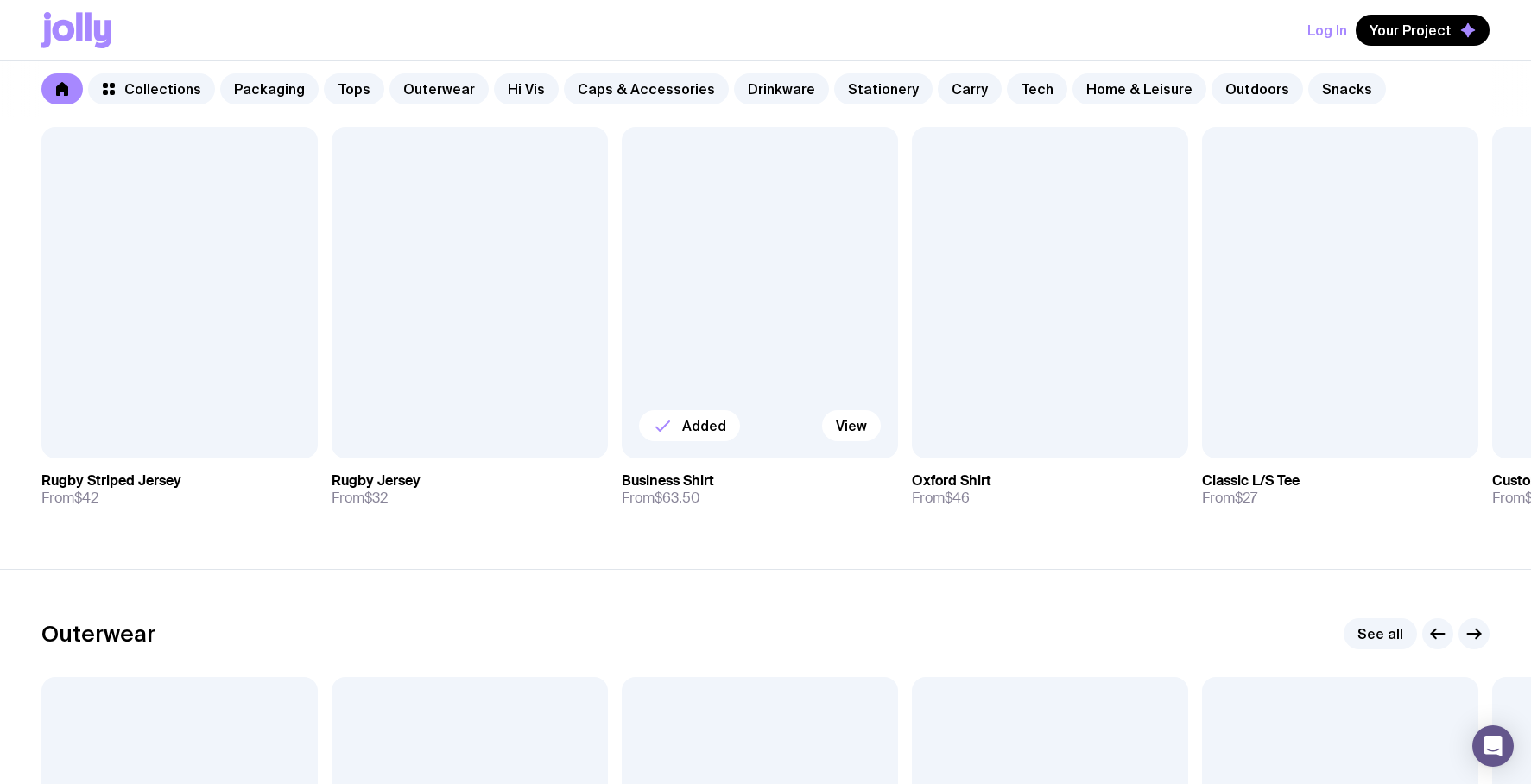
click at [854, 289] on div at bounding box center [760, 293] width 277 height 332
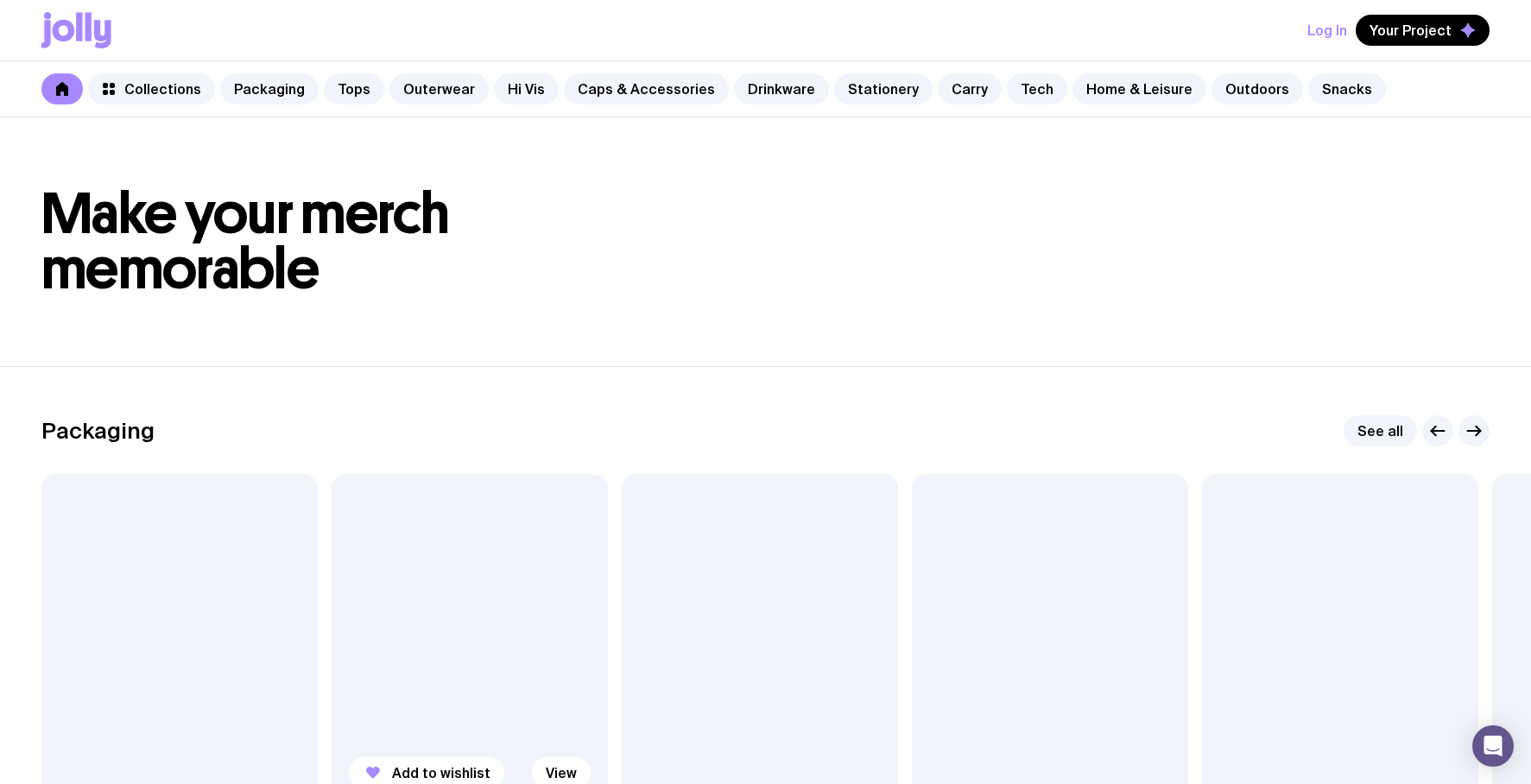
click at [540, 697] on div at bounding box center [470, 639] width 277 height 332
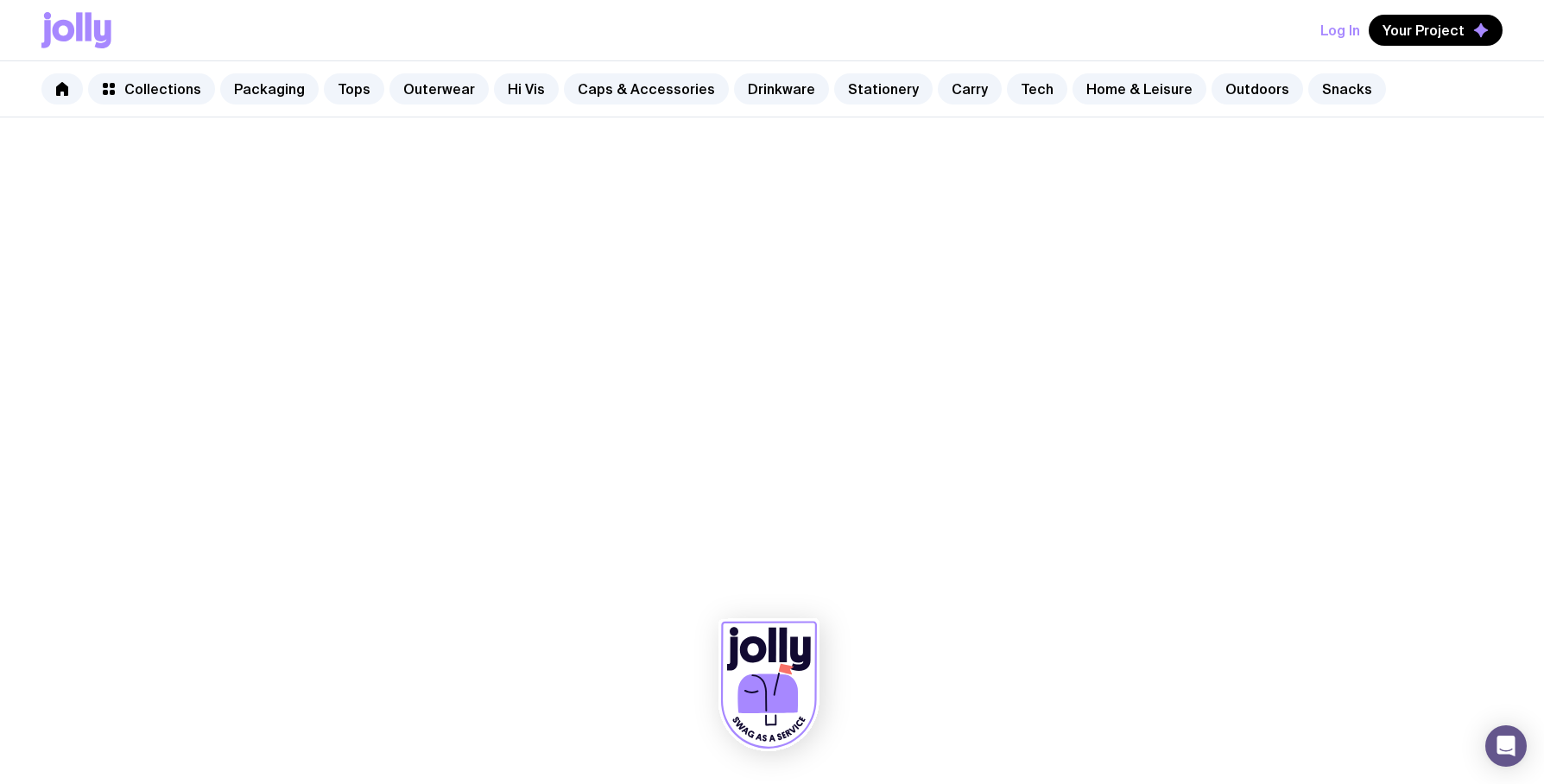
click at [763, 666] on icon at bounding box center [769, 685] width 101 height 132
click at [771, 682] on icon at bounding box center [768, 693] width 61 height 40
click at [655, 87] on link "Caps & Accessories" at bounding box center [646, 89] width 165 height 31
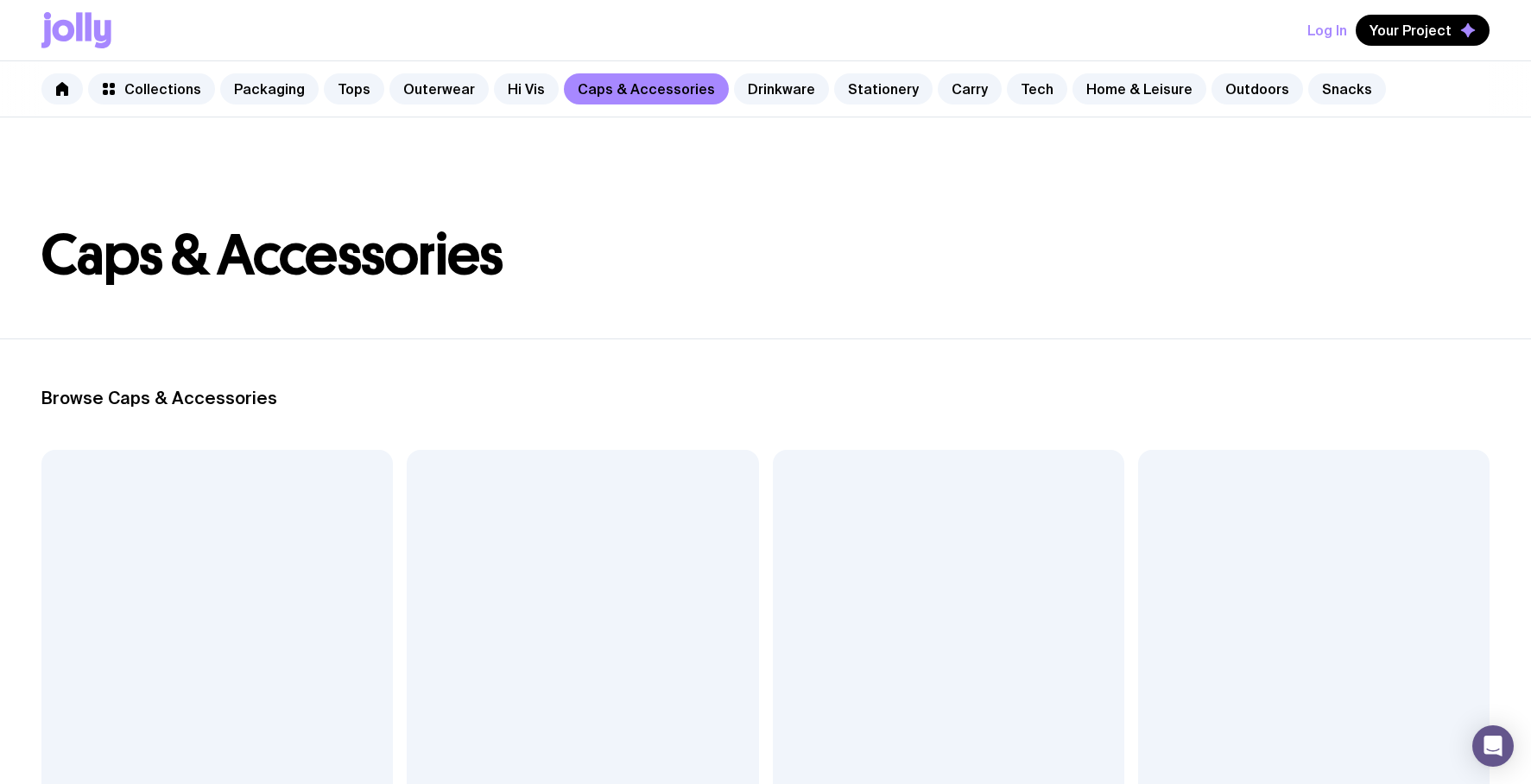
click at [459, 546] on div at bounding box center [582, 661] width 351 height 422
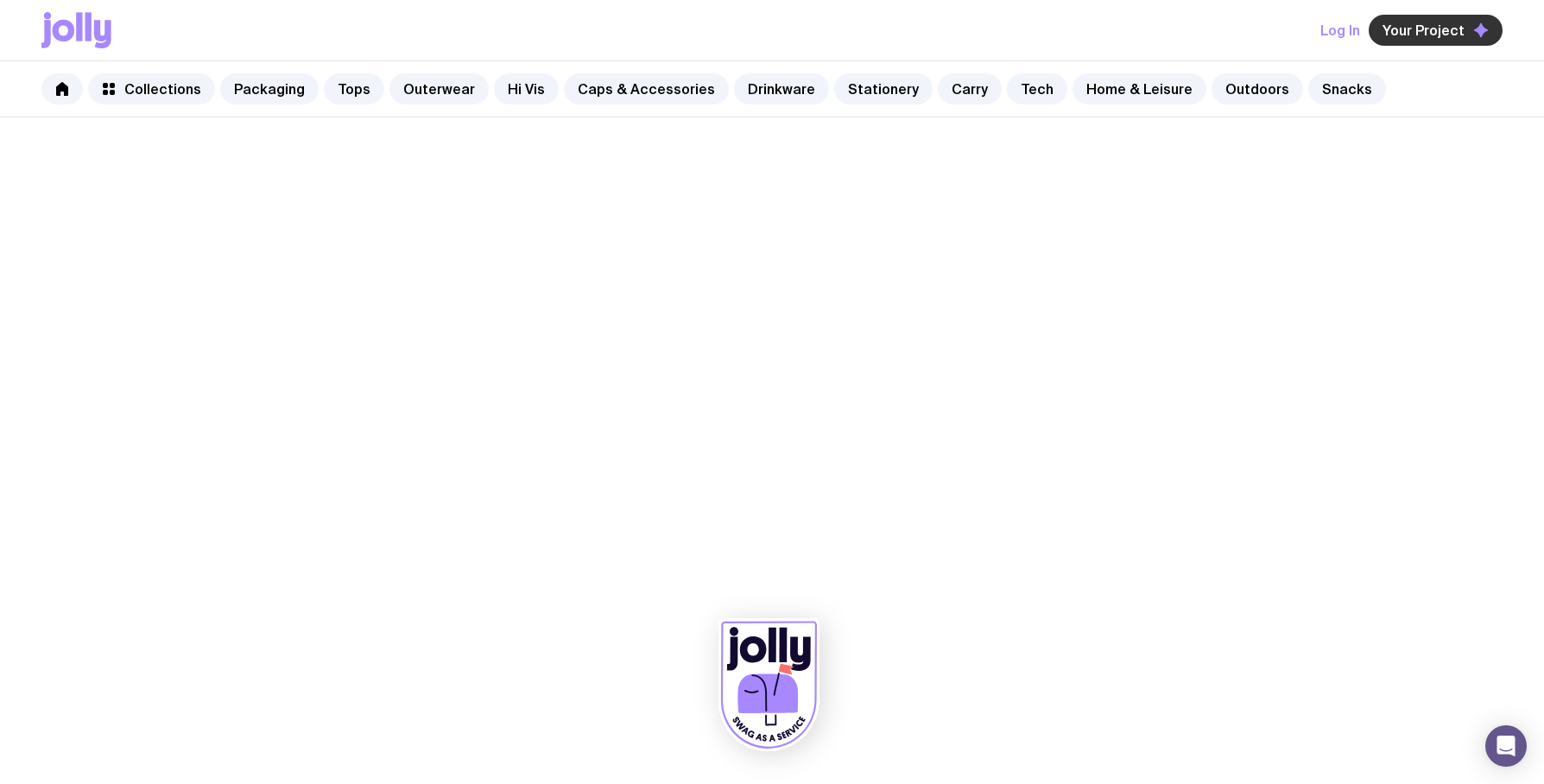
click at [1467, 26] on button "Your Project" at bounding box center [1435, 30] width 134 height 31
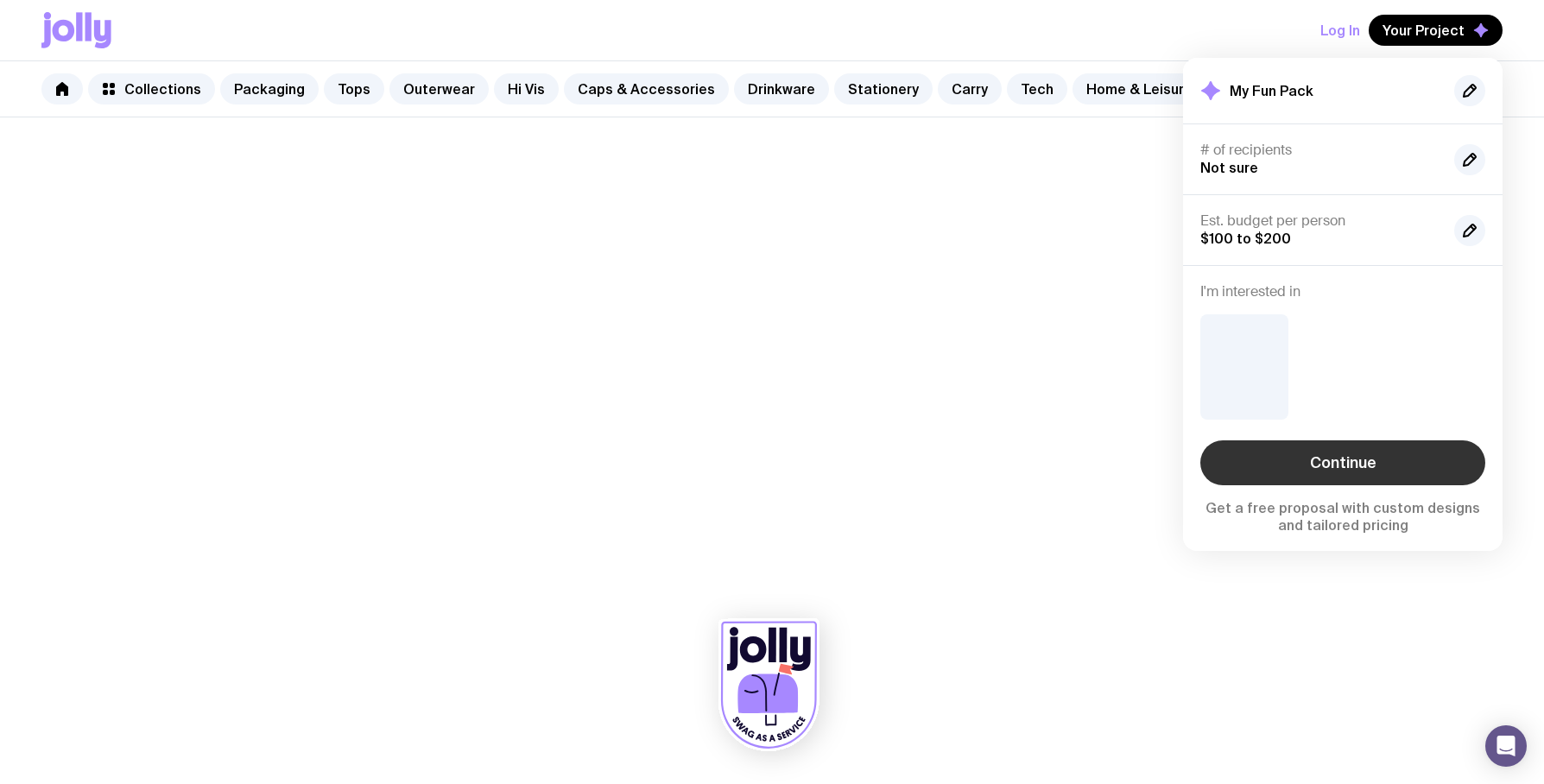
click at [1346, 448] on link "Continue" at bounding box center [1342, 462] width 285 height 45
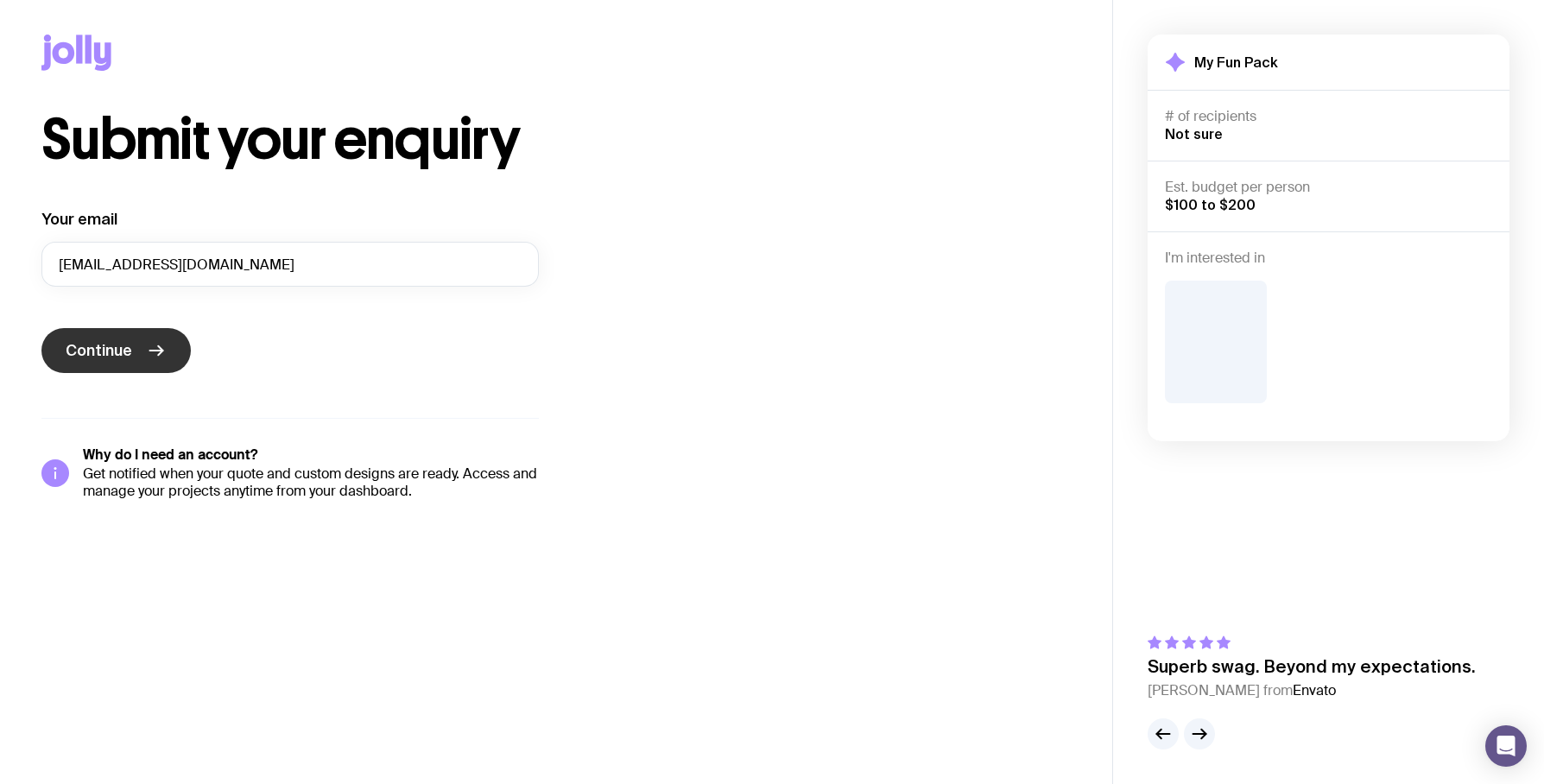
click at [131, 344] on button "Continue" at bounding box center [116, 350] width 149 height 45
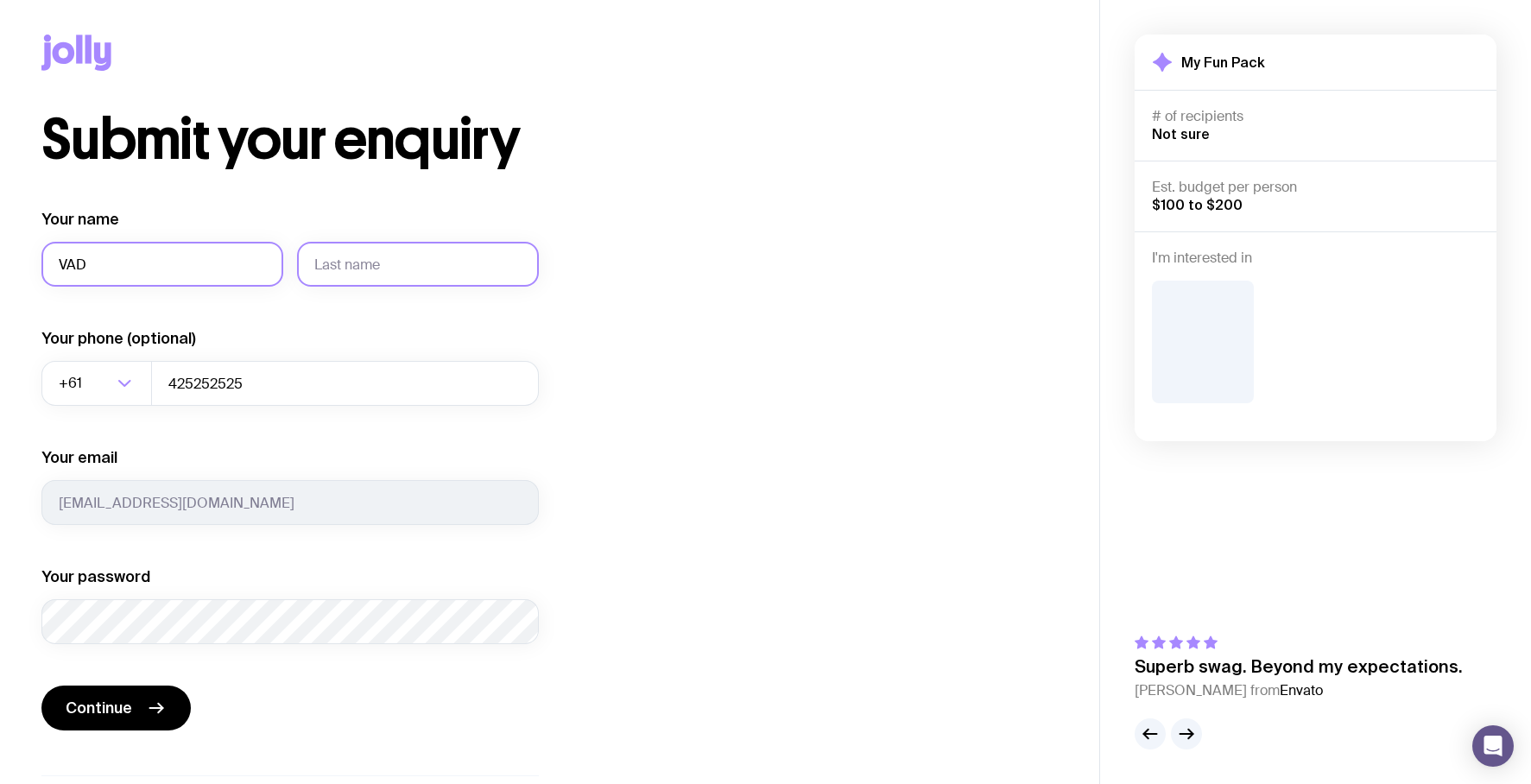
type input "VAD"
click at [359, 247] on input "text" at bounding box center [418, 263] width 241 height 45
type input "Merzlikin"
click at [612, 329] on div "Submit your enquiry Your name VAD Merzlikin Your phone (optional) +61 Loading..…" at bounding box center [549, 485] width 1017 height 744
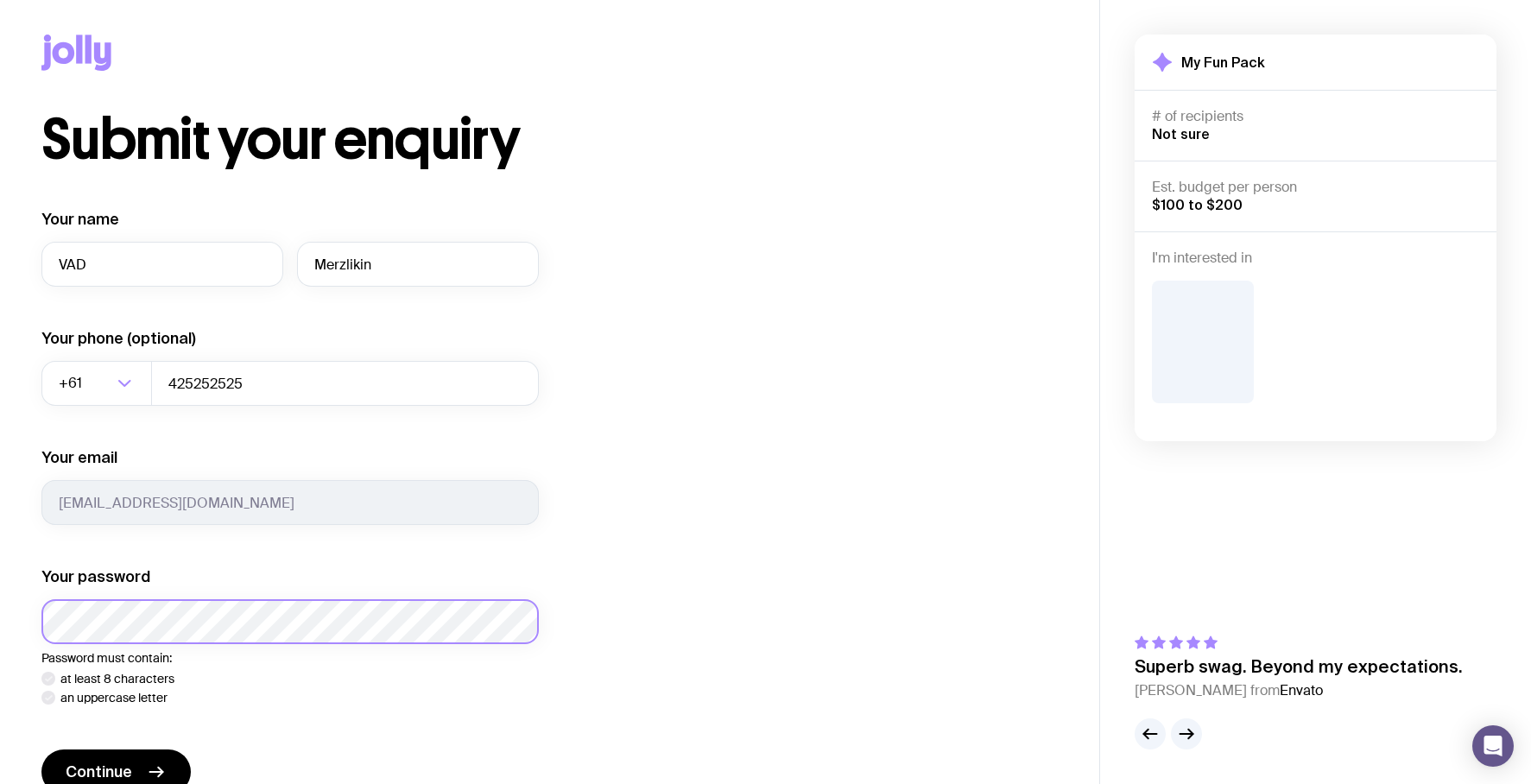
scroll to position [108, 0]
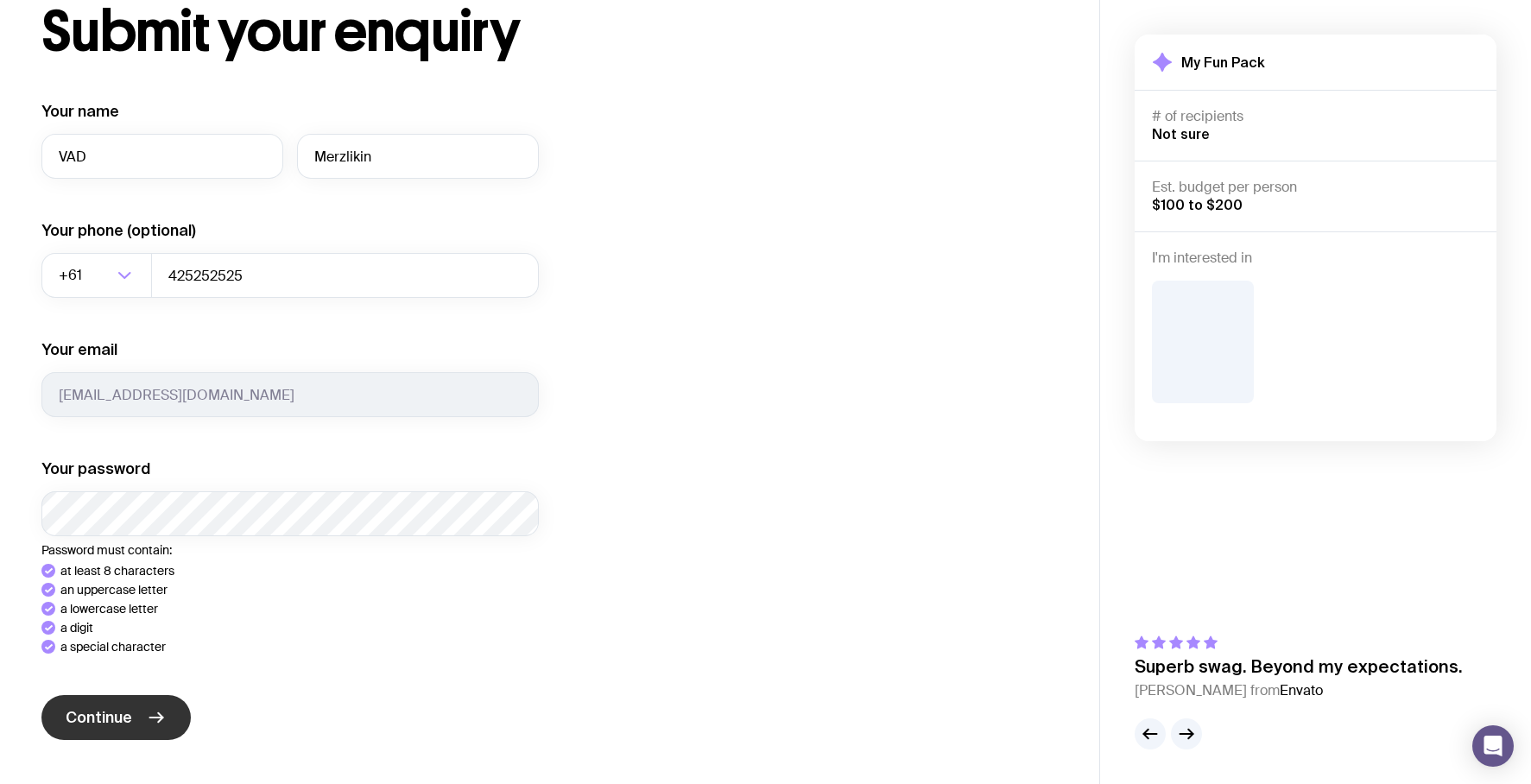
click at [144, 716] on button "Continue" at bounding box center [116, 717] width 149 height 45
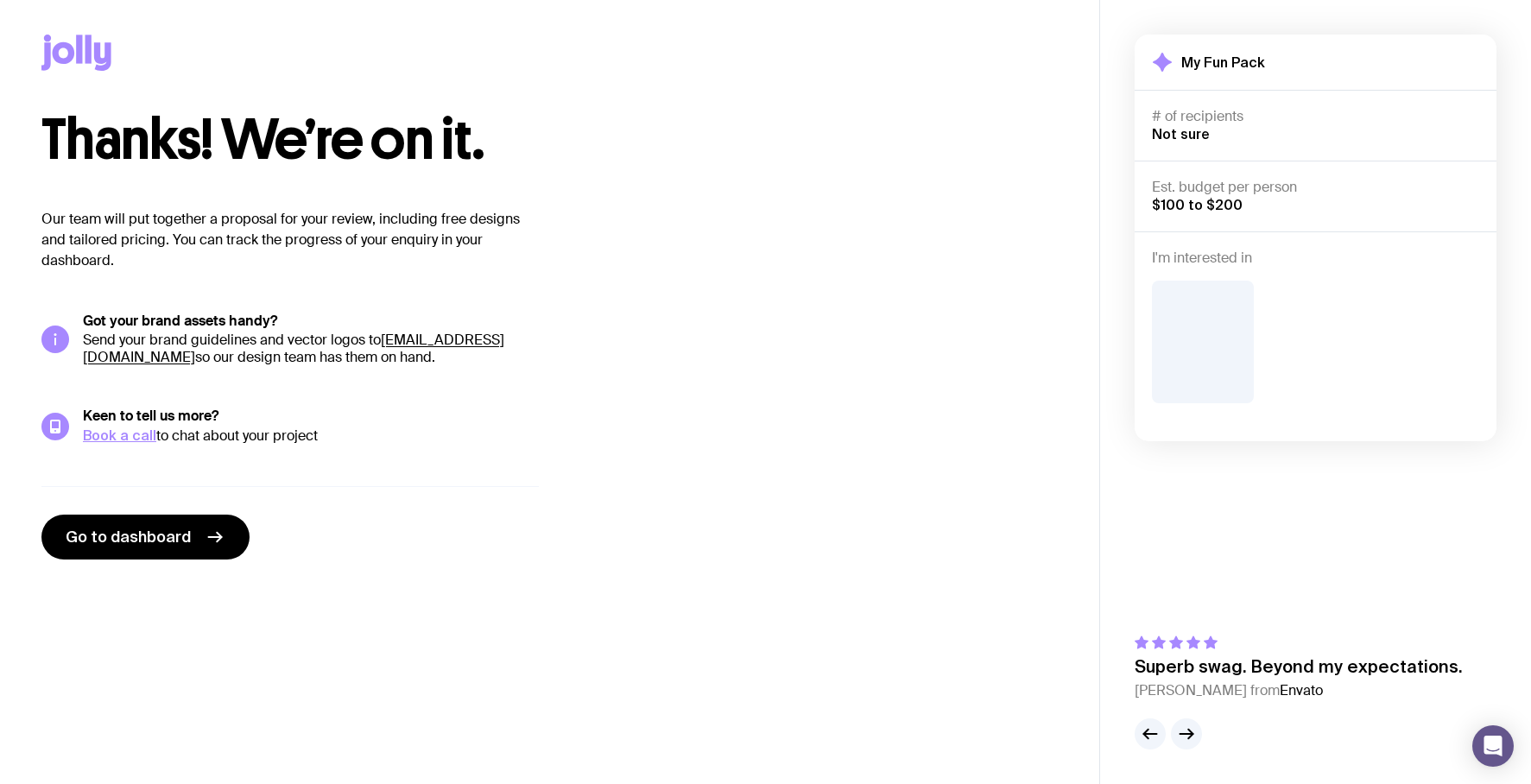
scroll to position [0, 0]
click at [126, 545] on span "Go to dashboard" at bounding box center [128, 536] width 125 height 20
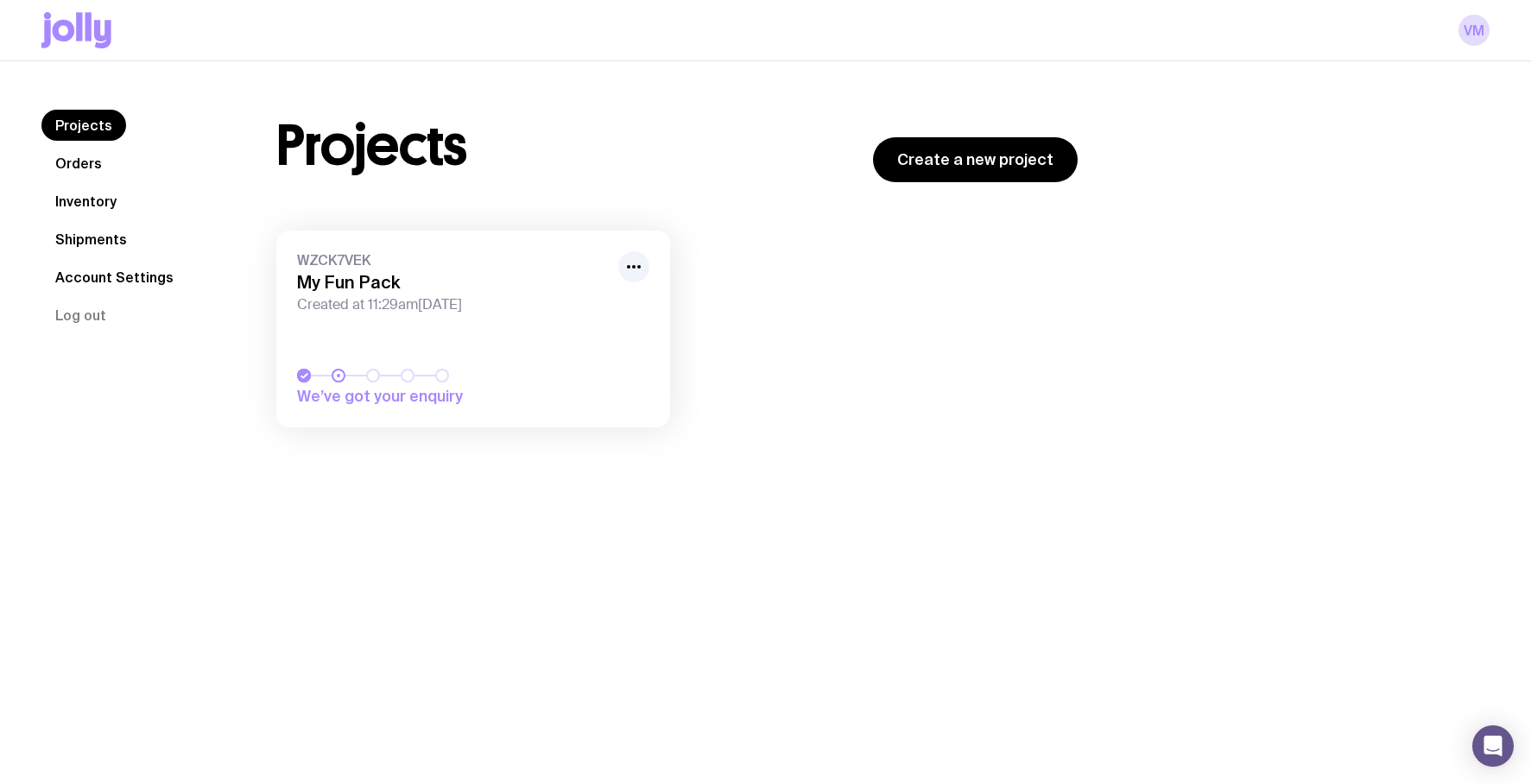
click at [87, 158] on link "Orders" at bounding box center [78, 163] width 75 height 31
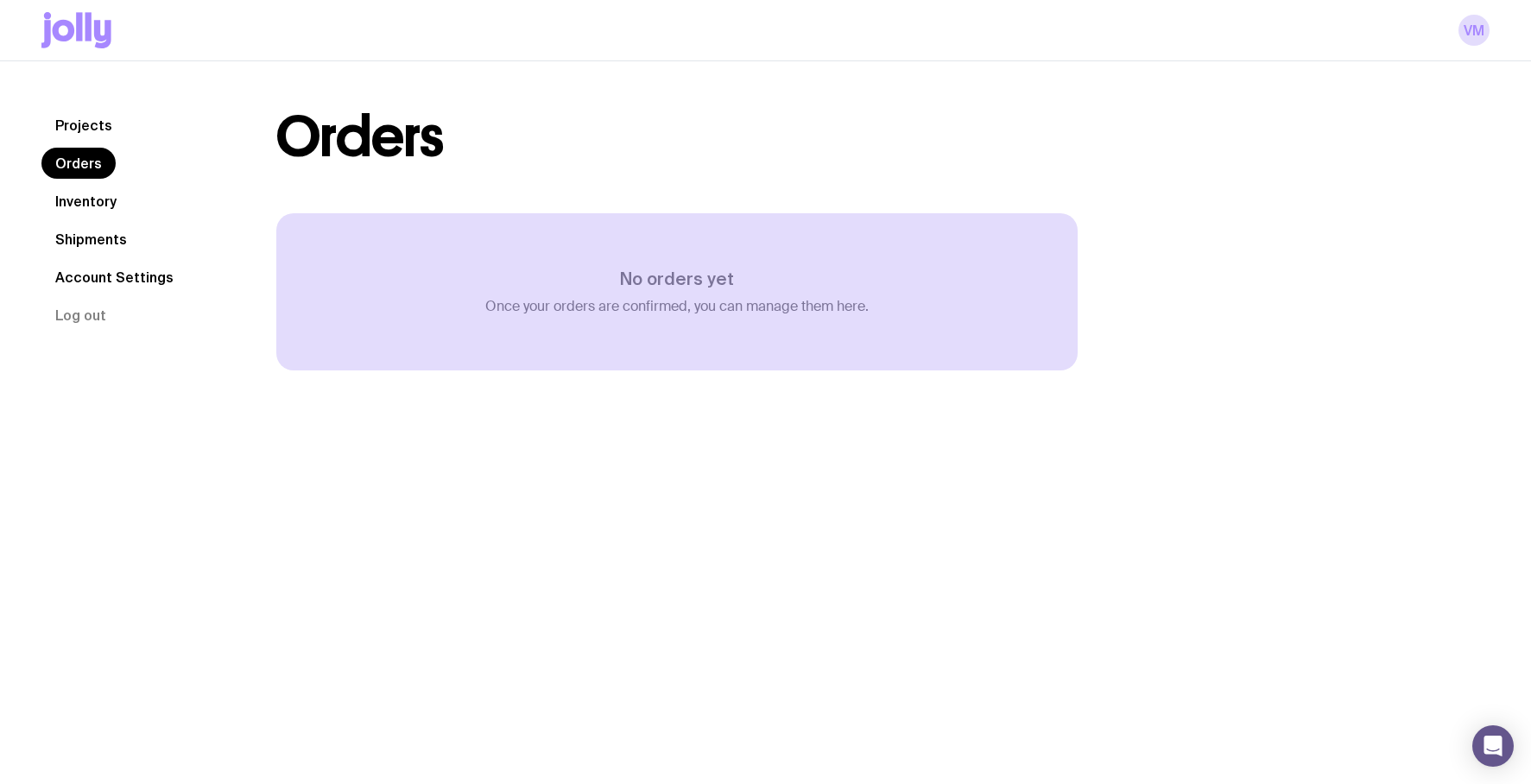
click at [72, 201] on link "Inventory" at bounding box center [86, 201] width 88 height 31
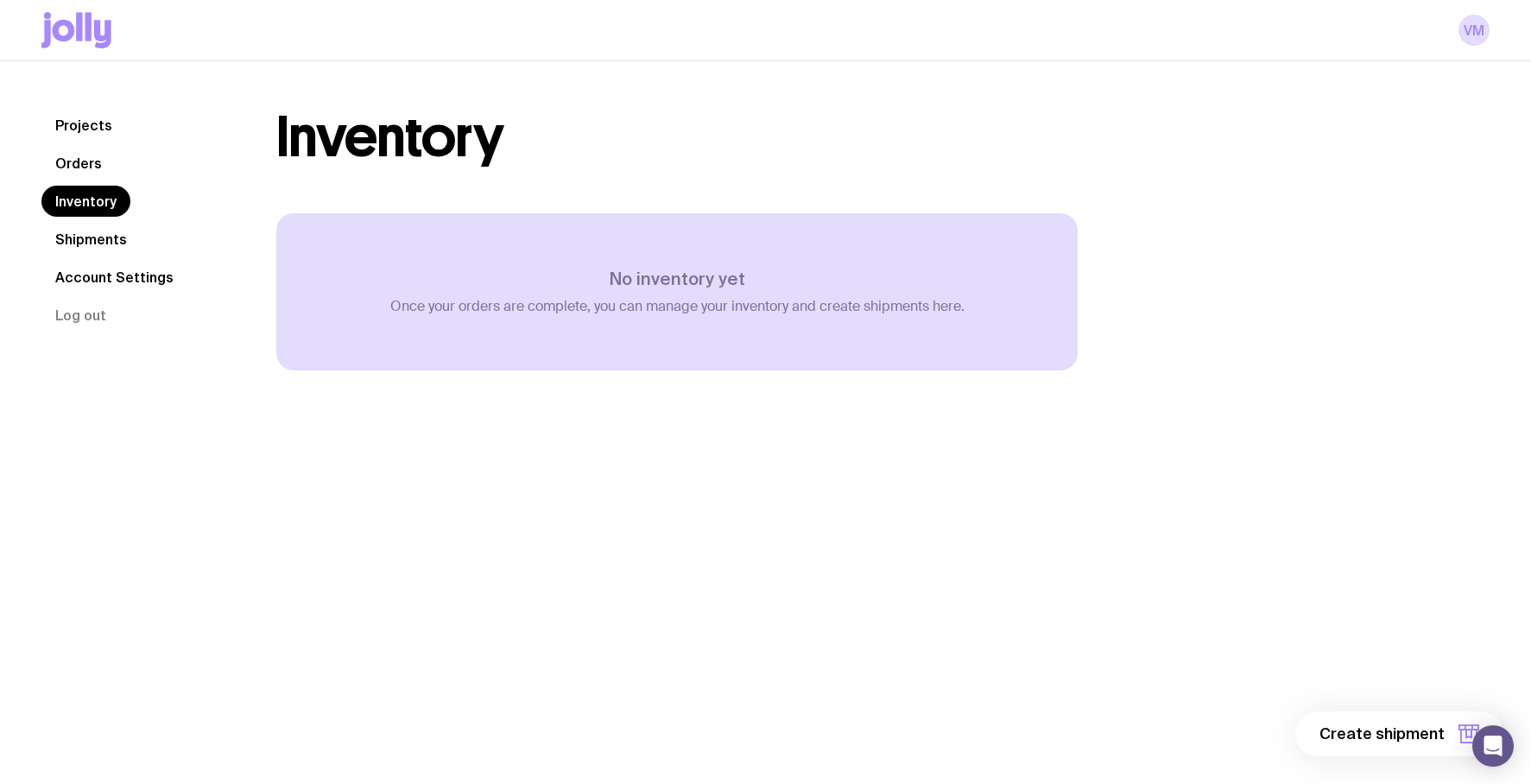
click at [88, 239] on link "Shipments" at bounding box center [91, 240] width 100 height 31
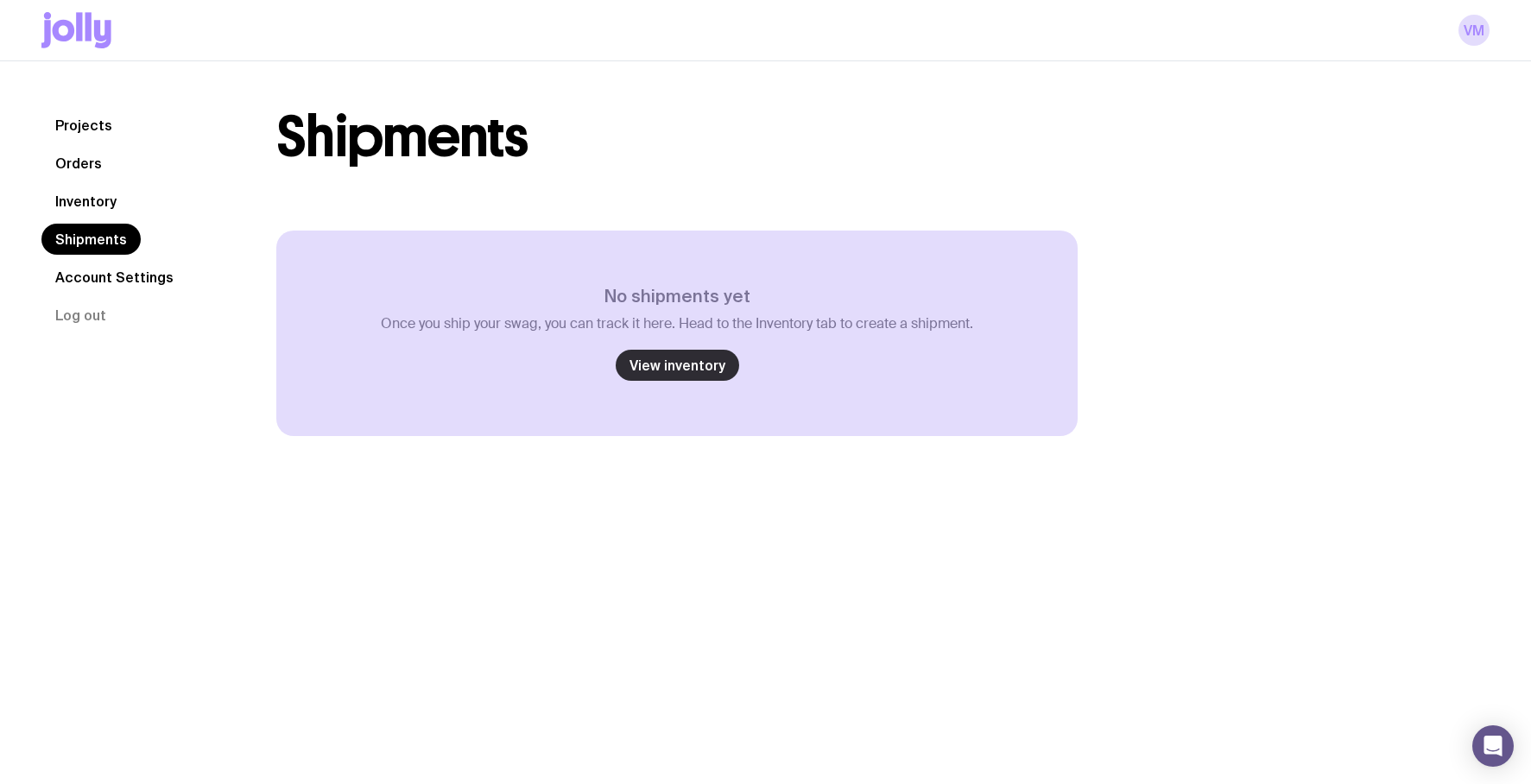
click at [730, 372] on link "View inventory" at bounding box center [677, 365] width 124 height 31
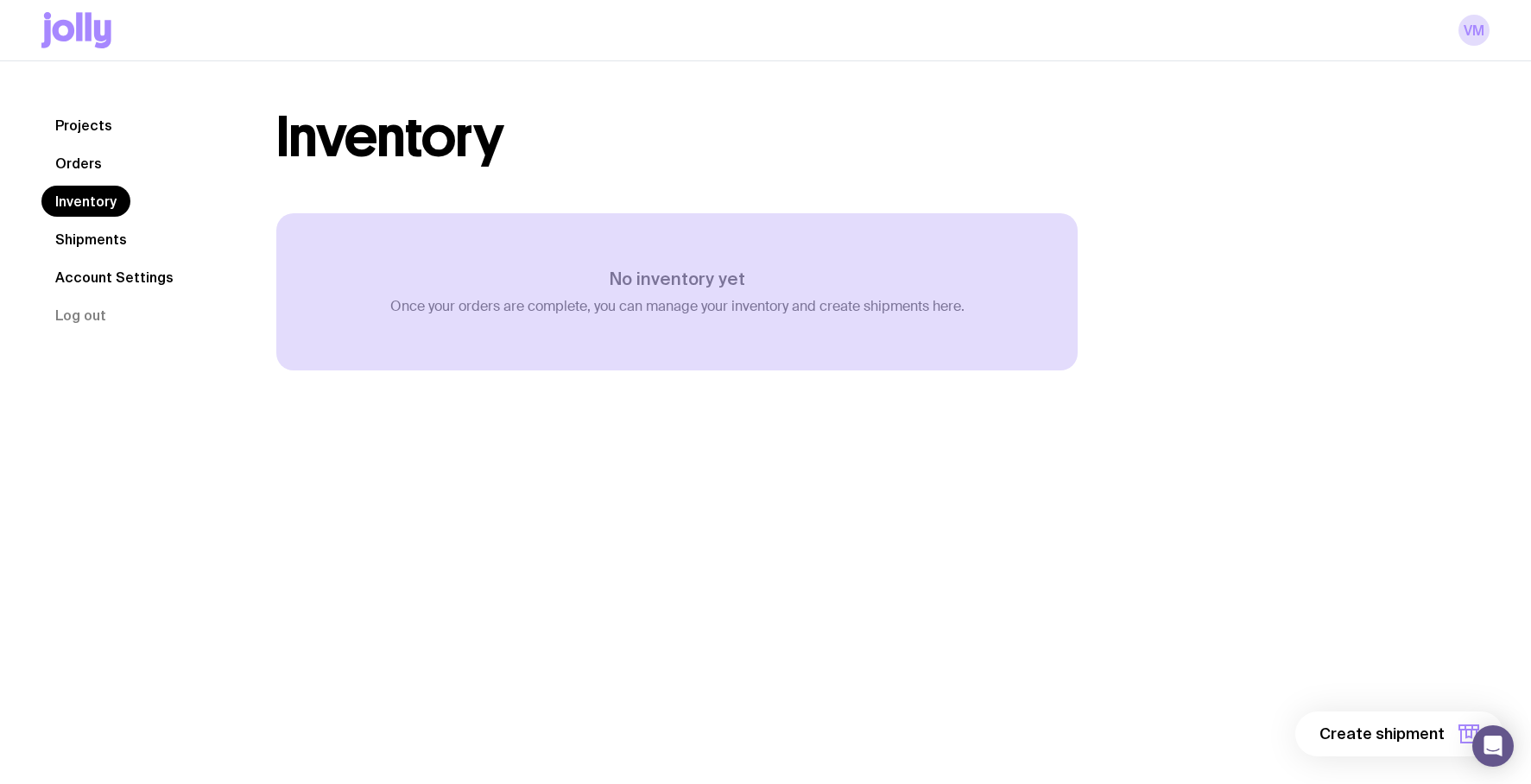
click at [74, 41] on icon at bounding box center [77, 29] width 70 height 36
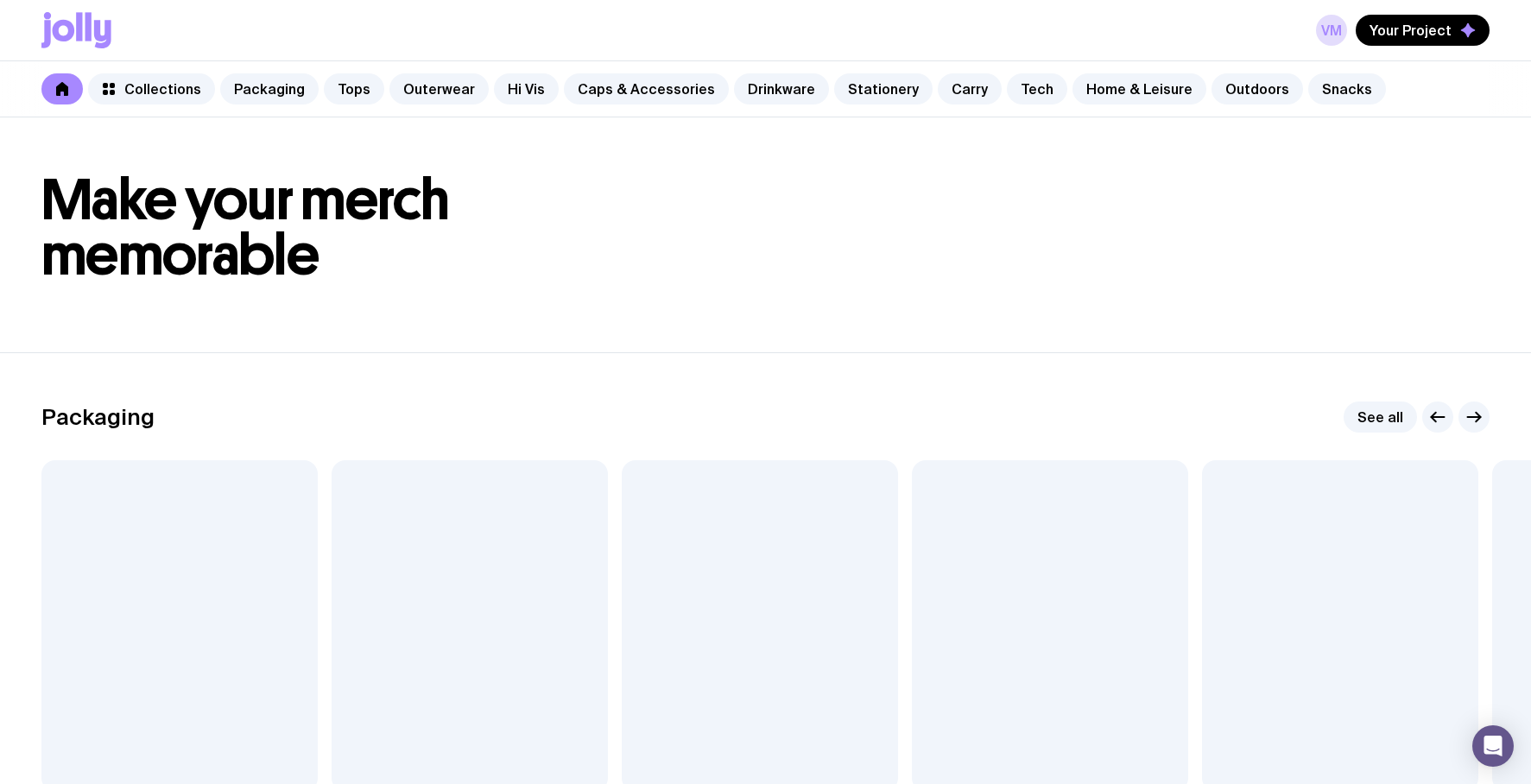
scroll to position [32, 0]
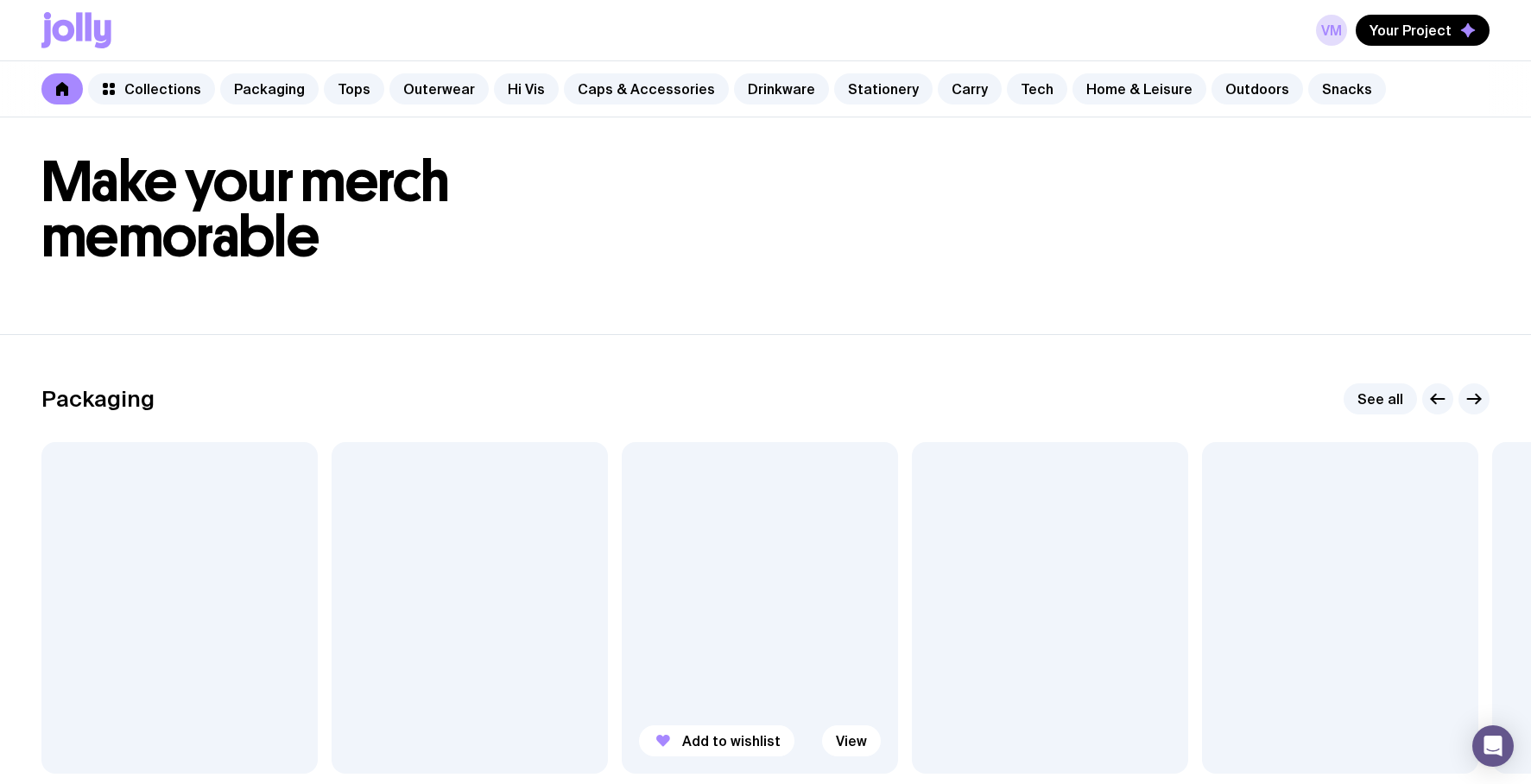
click at [776, 615] on div at bounding box center [760, 608] width 277 height 332
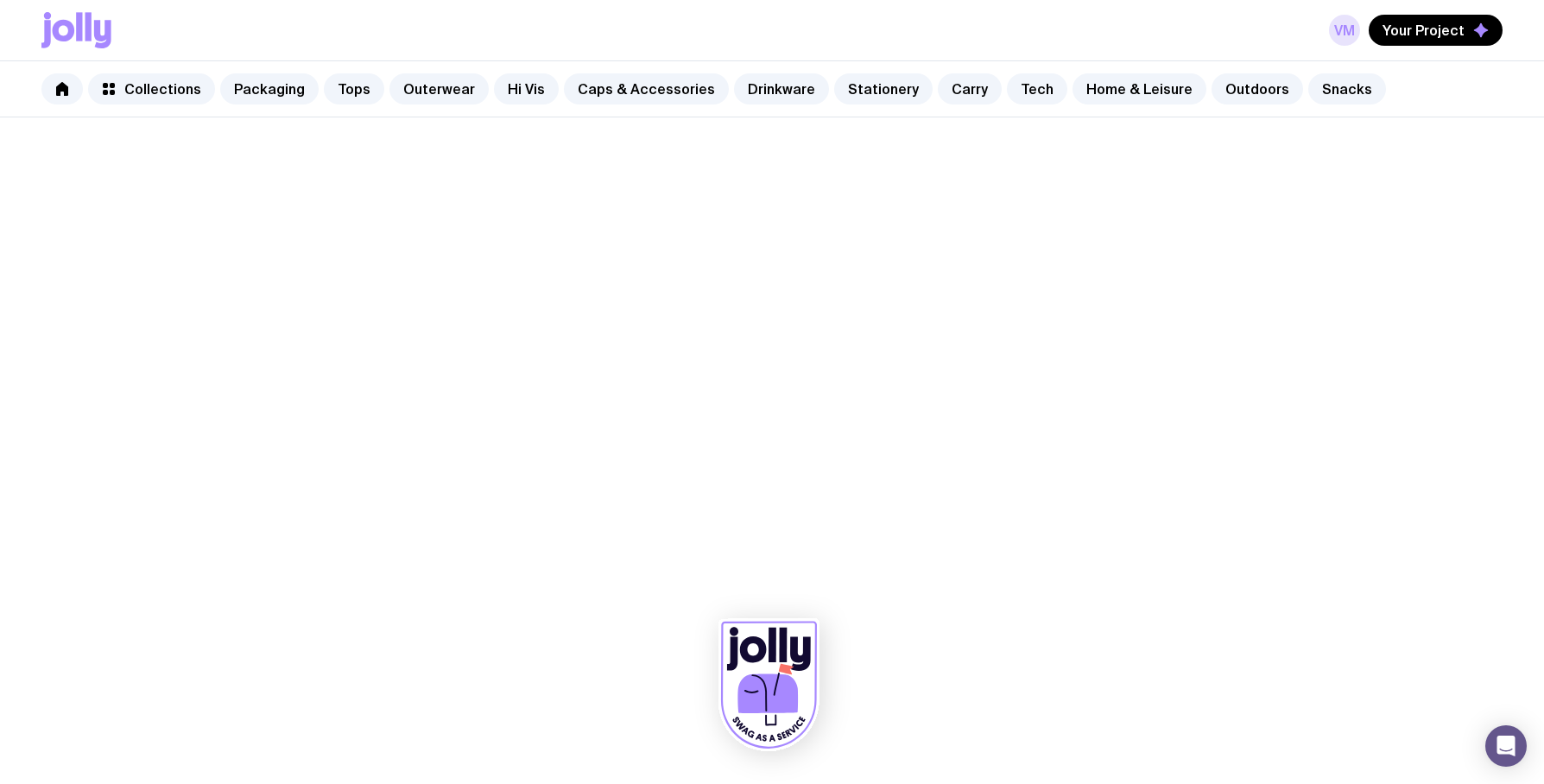
click at [1342, 26] on link "VM" at bounding box center [1345, 30] width 31 height 31
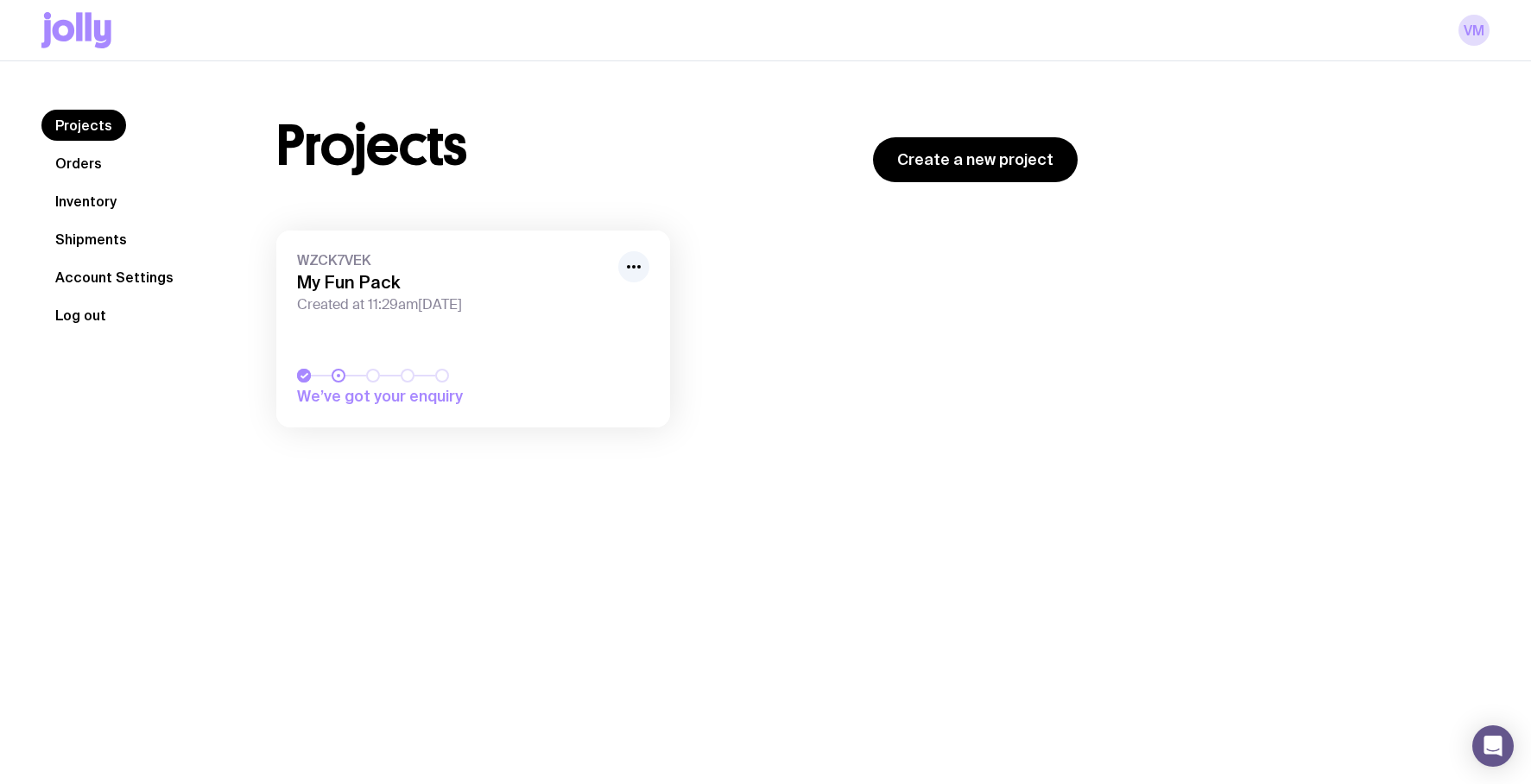
click at [88, 317] on button "Log out" at bounding box center [80, 315] width 78 height 31
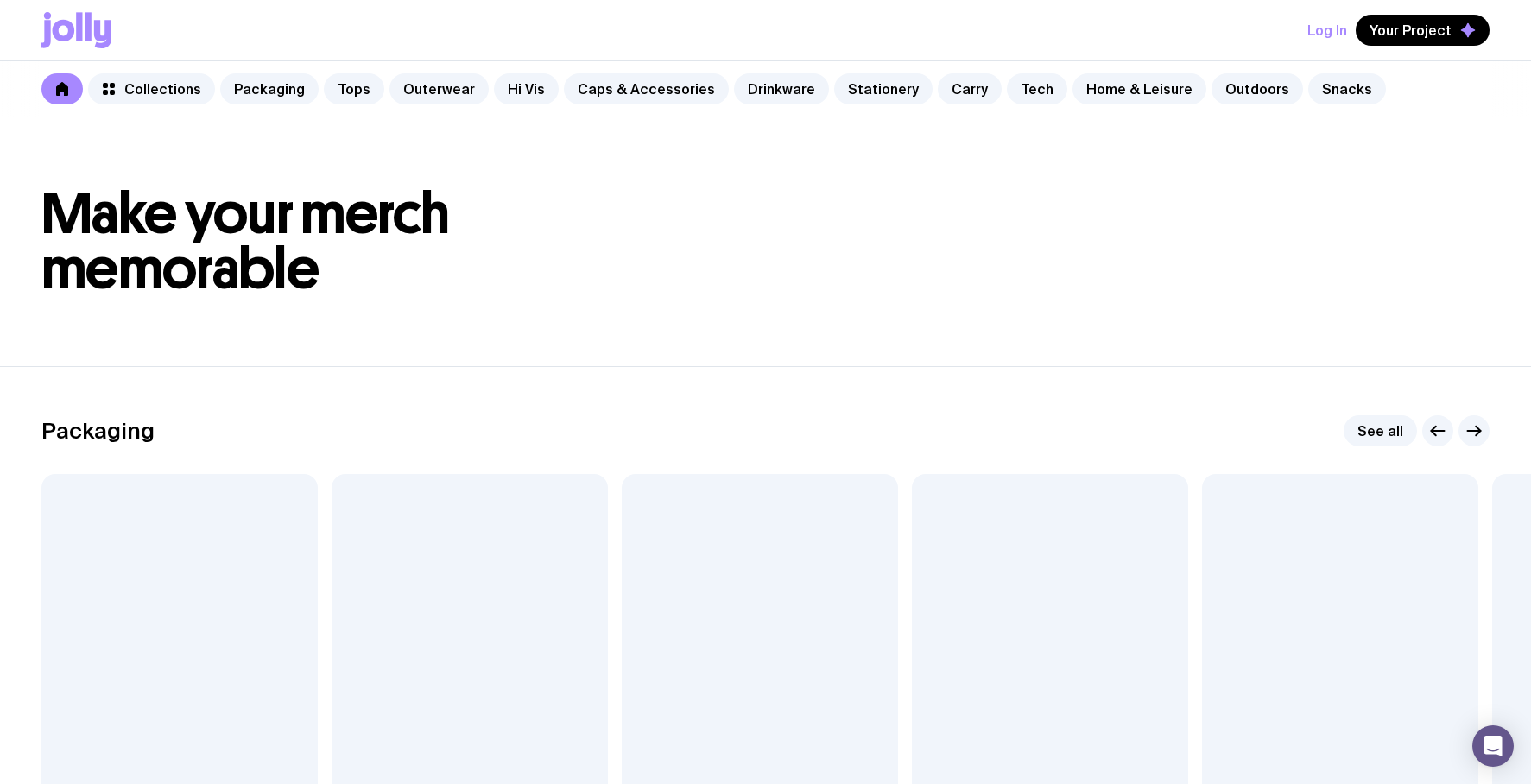
click at [1325, 31] on button "Log In" at bounding box center [1326, 30] width 40 height 31
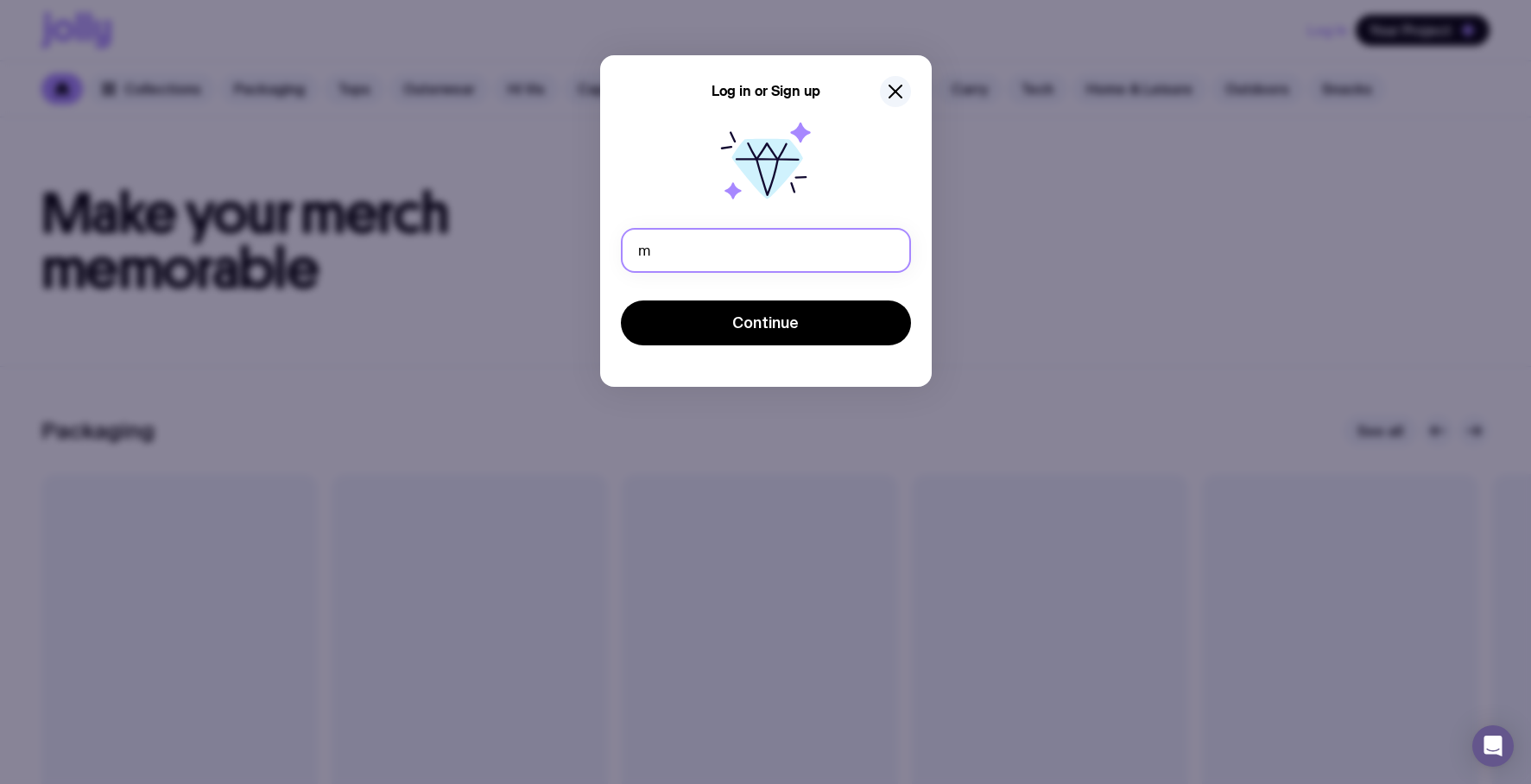
type input "murzavadimovich@gmail.com"
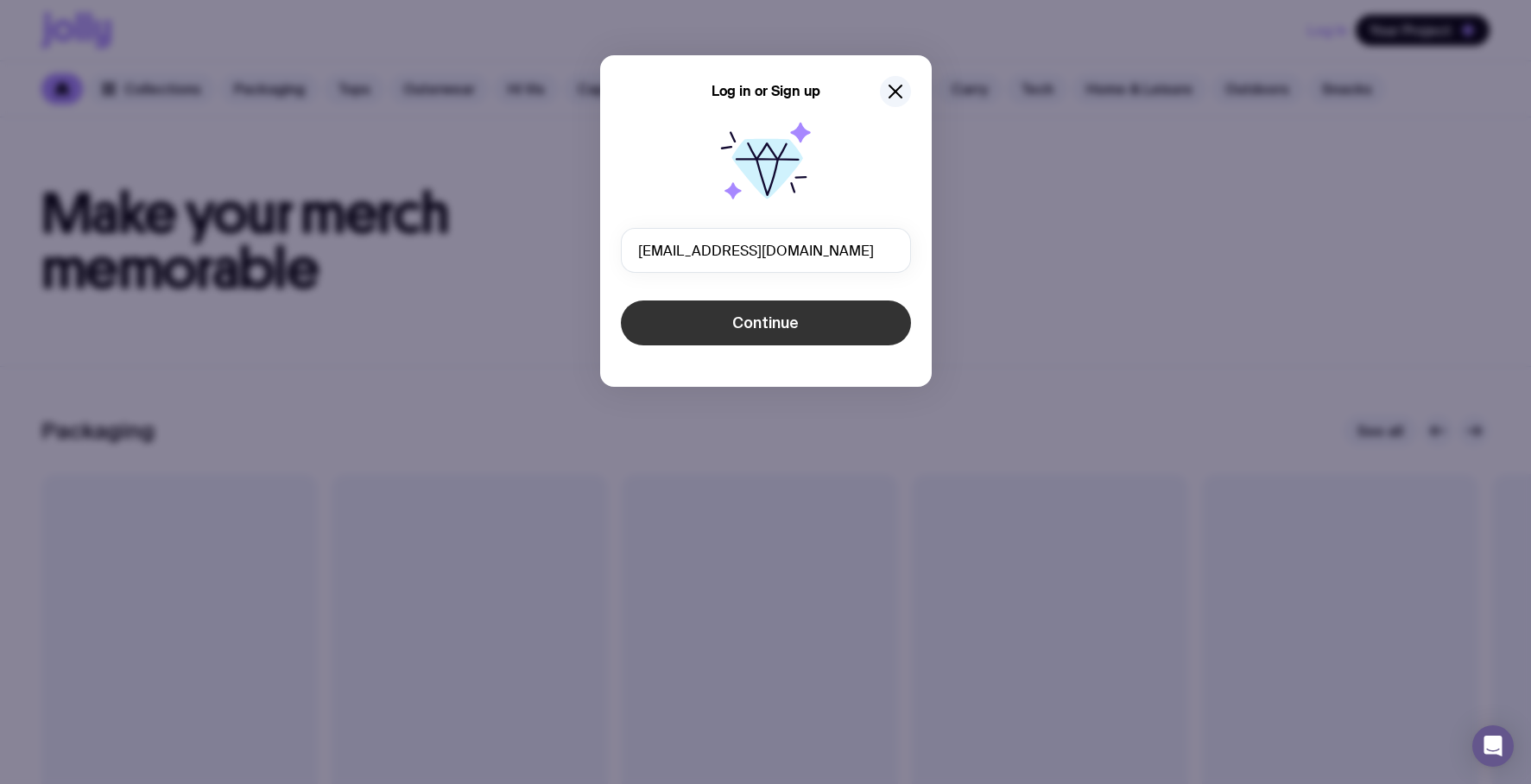
click at [775, 319] on span "Continue" at bounding box center [765, 322] width 66 height 20
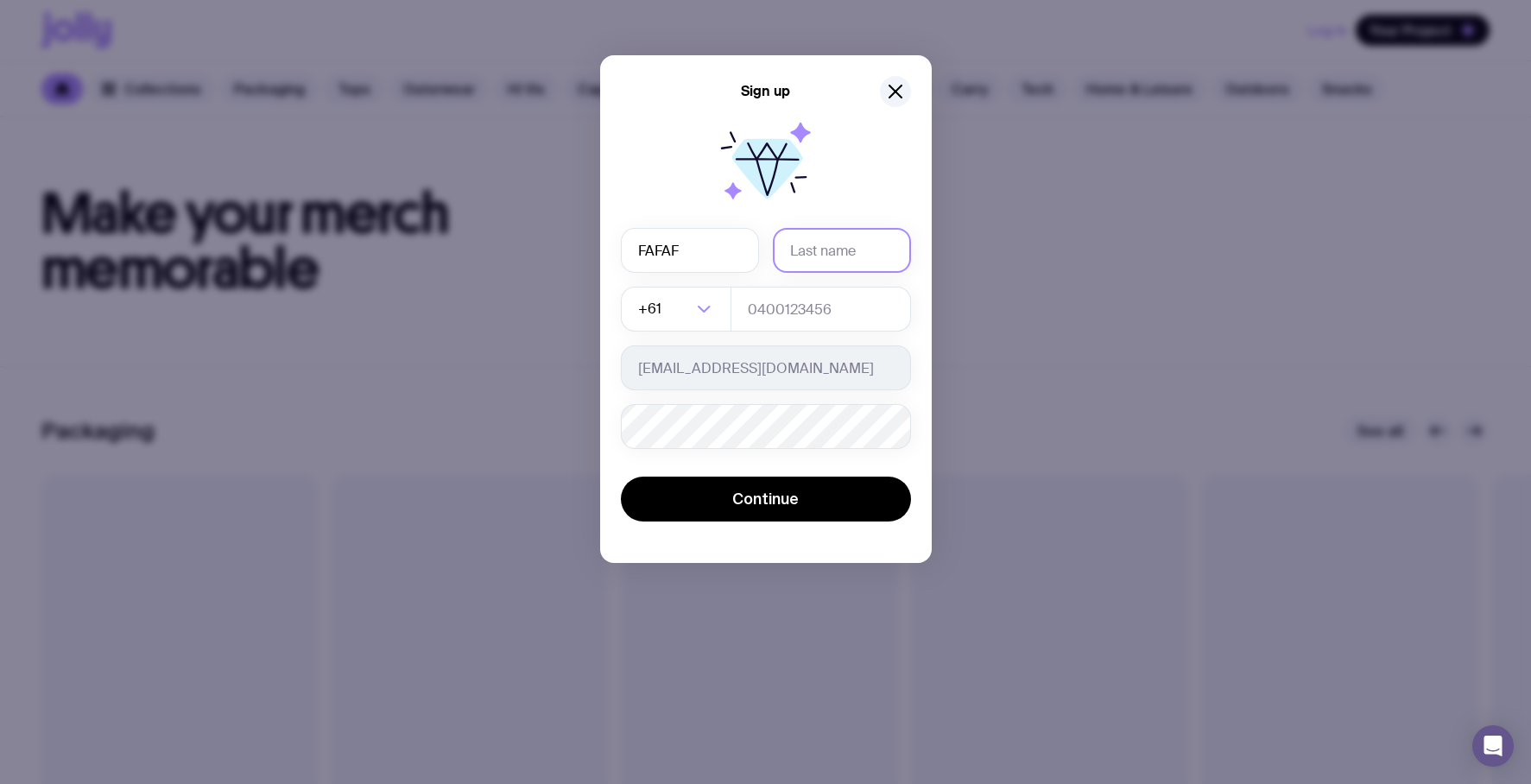
type input "FAFAF"
click at [833, 248] on input "text" at bounding box center [842, 250] width 138 height 45
type input "afafaf"
click at [782, 297] on input "tel" at bounding box center [821, 309] width 181 height 45
type input "32424234"
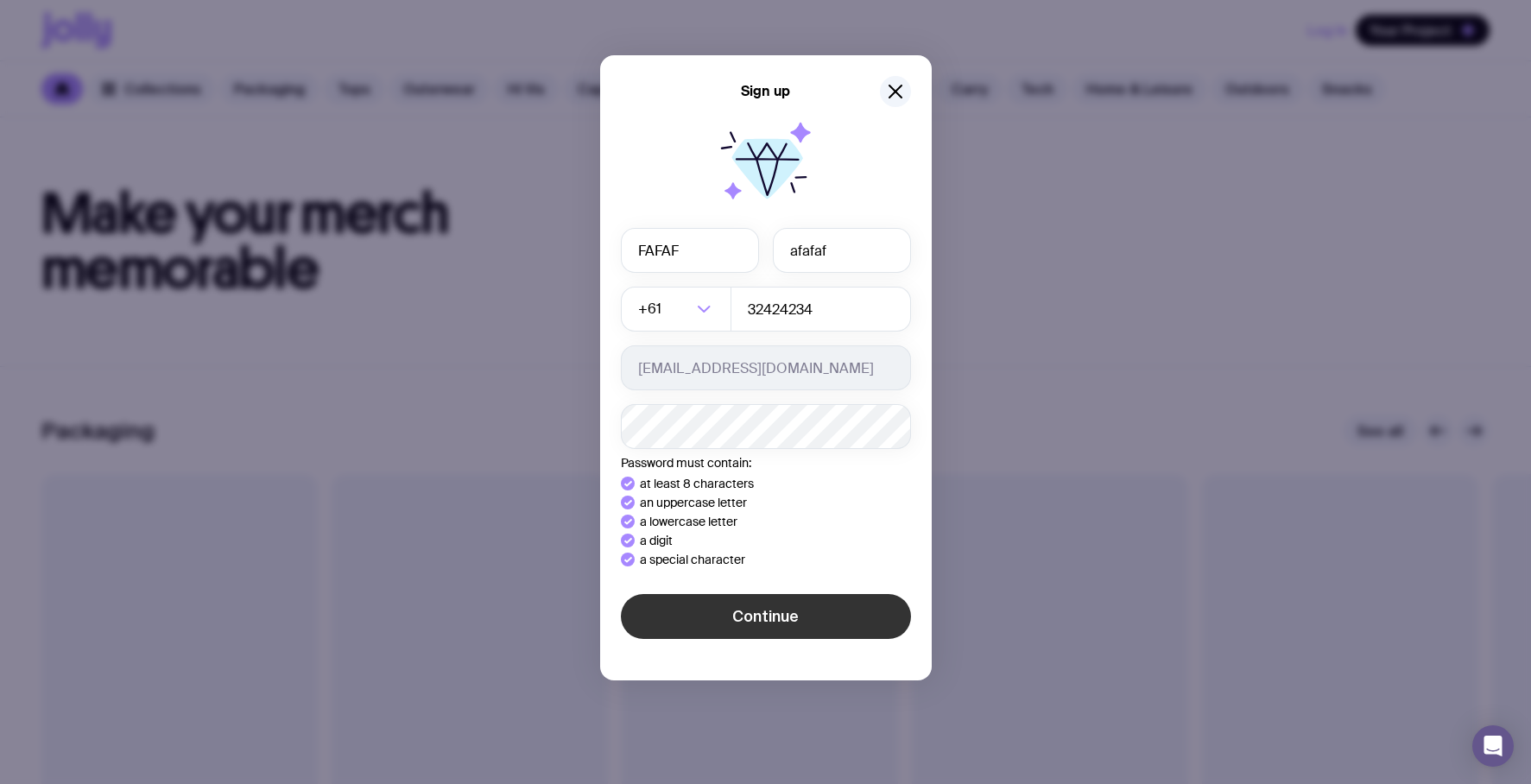
click at [788, 630] on div "Sign up FAFAF afafaf +61 Loading... 32424234 murzavadimovich@gmail.com Password…" at bounding box center [766, 368] width 332 height 625
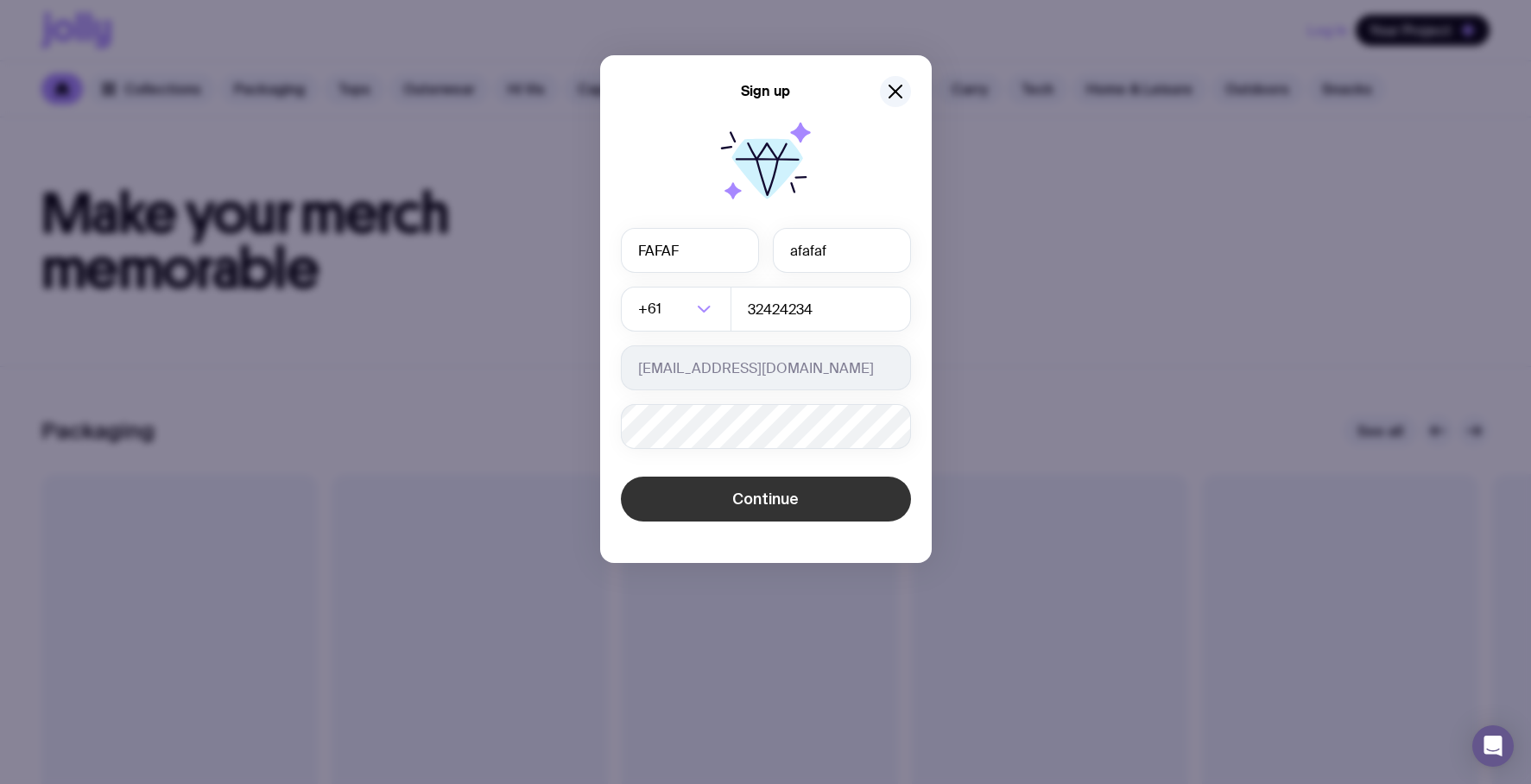
click at [783, 508] on span "Continue" at bounding box center [765, 498] width 66 height 20
